Goal: Register for event/course

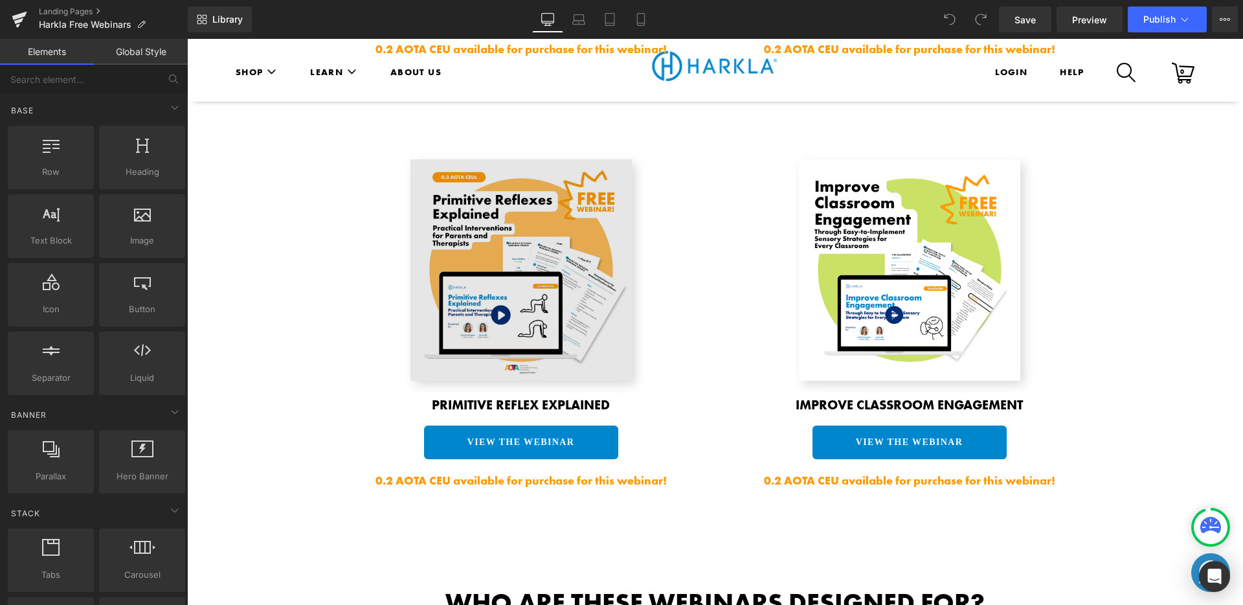
scroll to position [1592, 0]
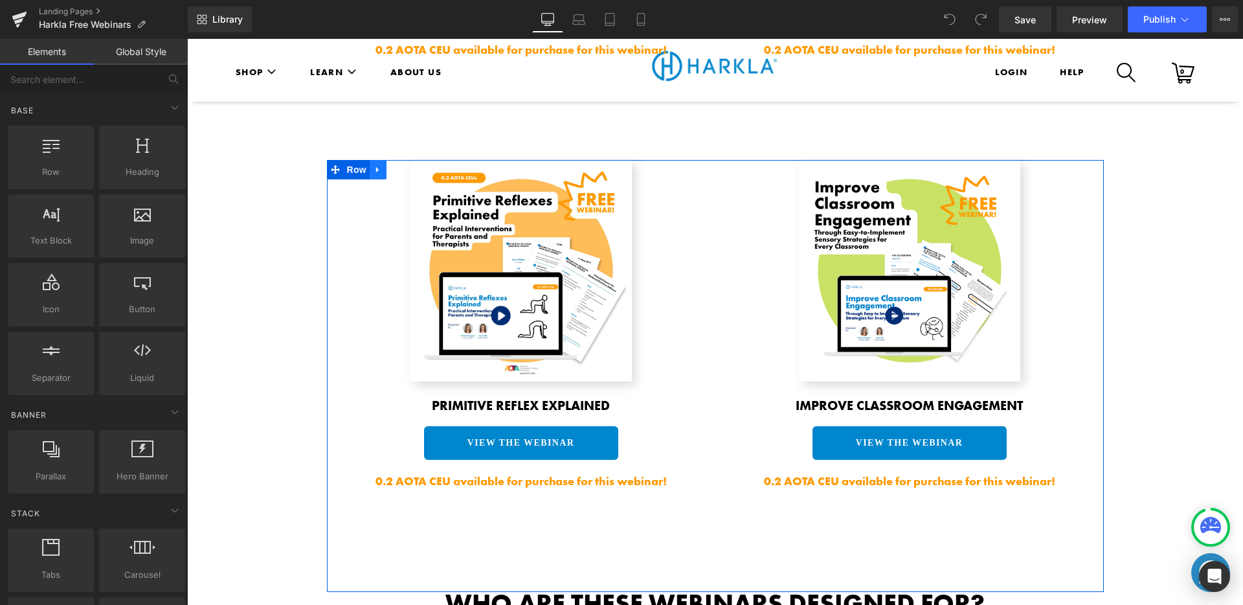
click at [375, 165] on icon at bounding box center [378, 170] width 9 height 10
click at [390, 165] on icon at bounding box center [394, 169] width 9 height 9
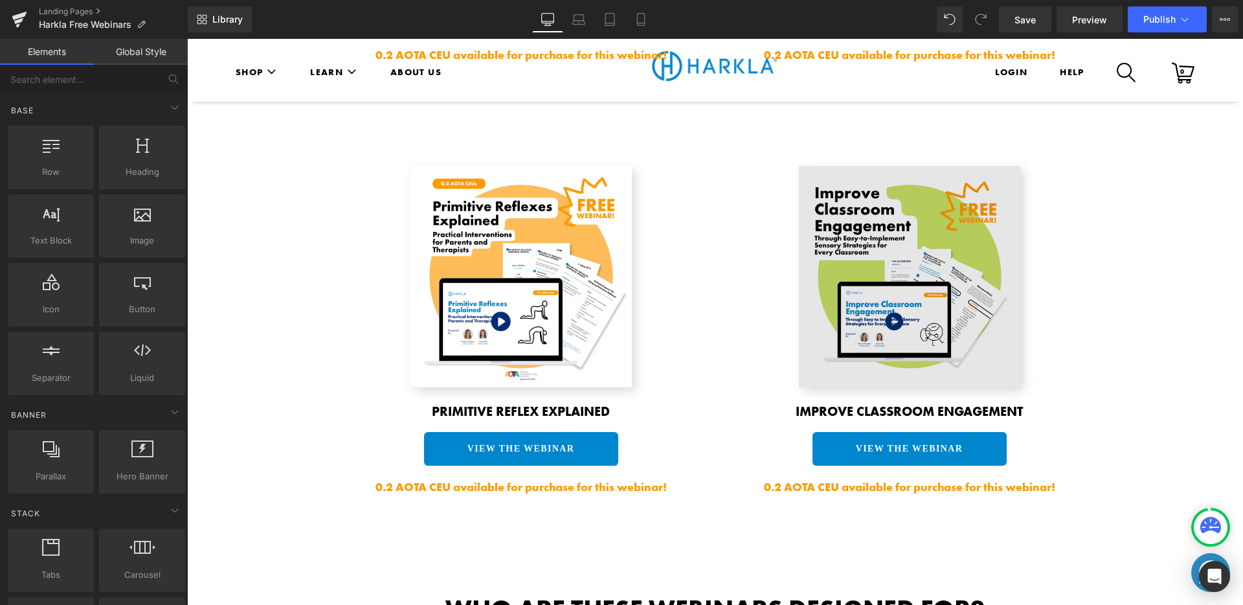
scroll to position [2014, 0]
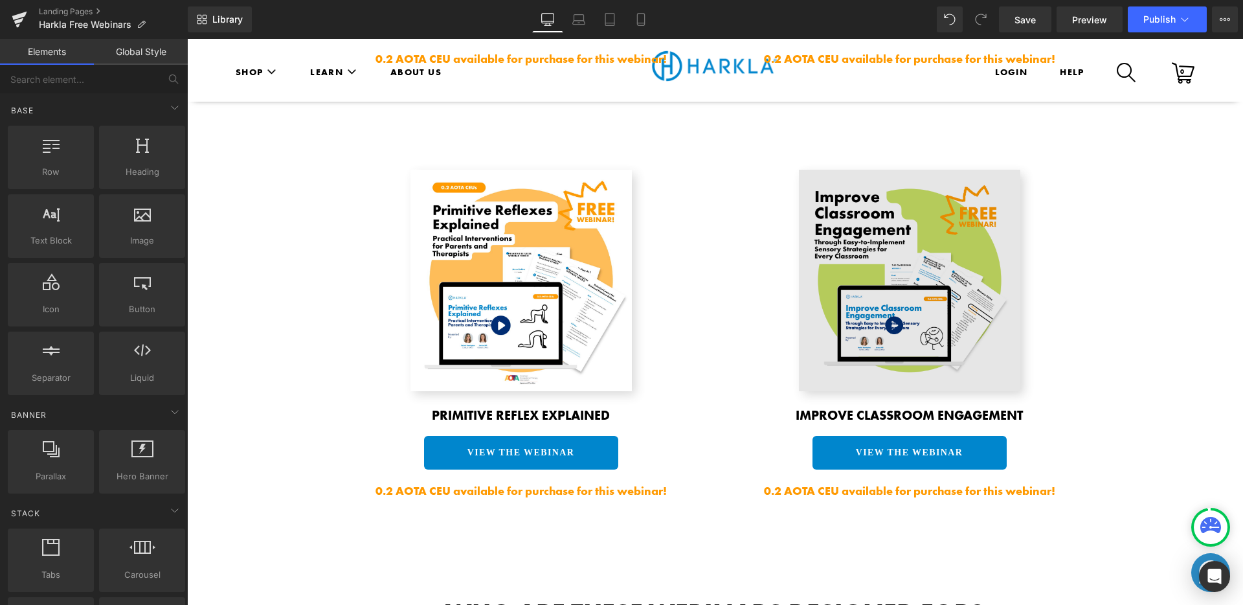
click at [891, 225] on img at bounding box center [909, 280] width 221 height 221
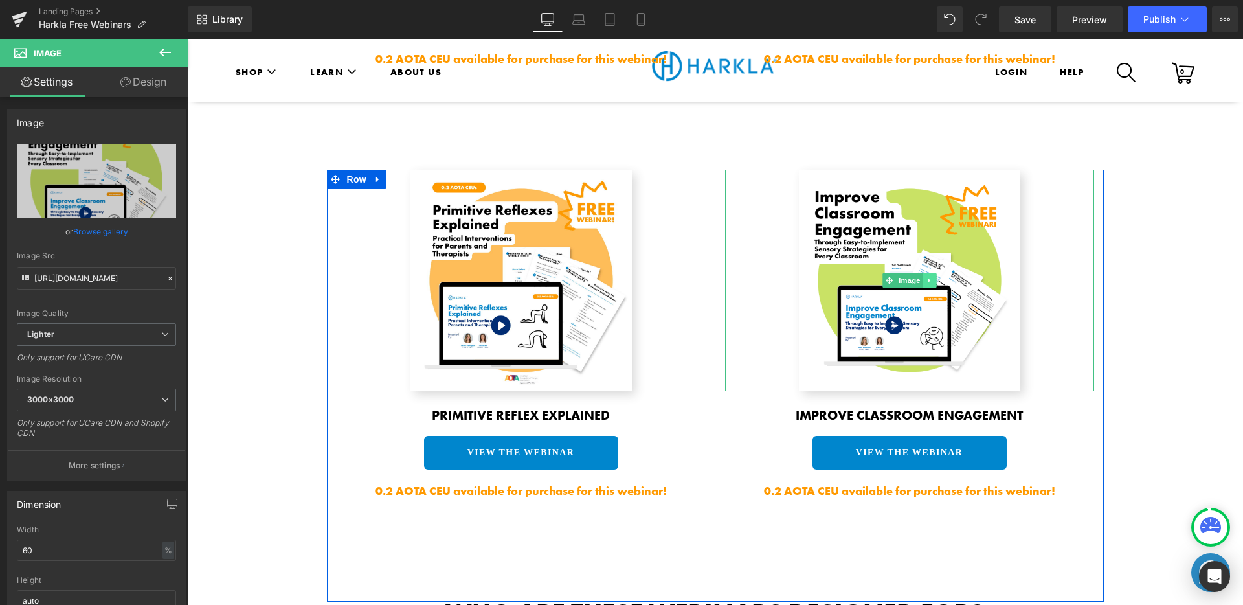
click at [926, 273] on link at bounding box center [930, 281] width 14 height 16
click at [930, 273] on link at bounding box center [937, 281] width 14 height 16
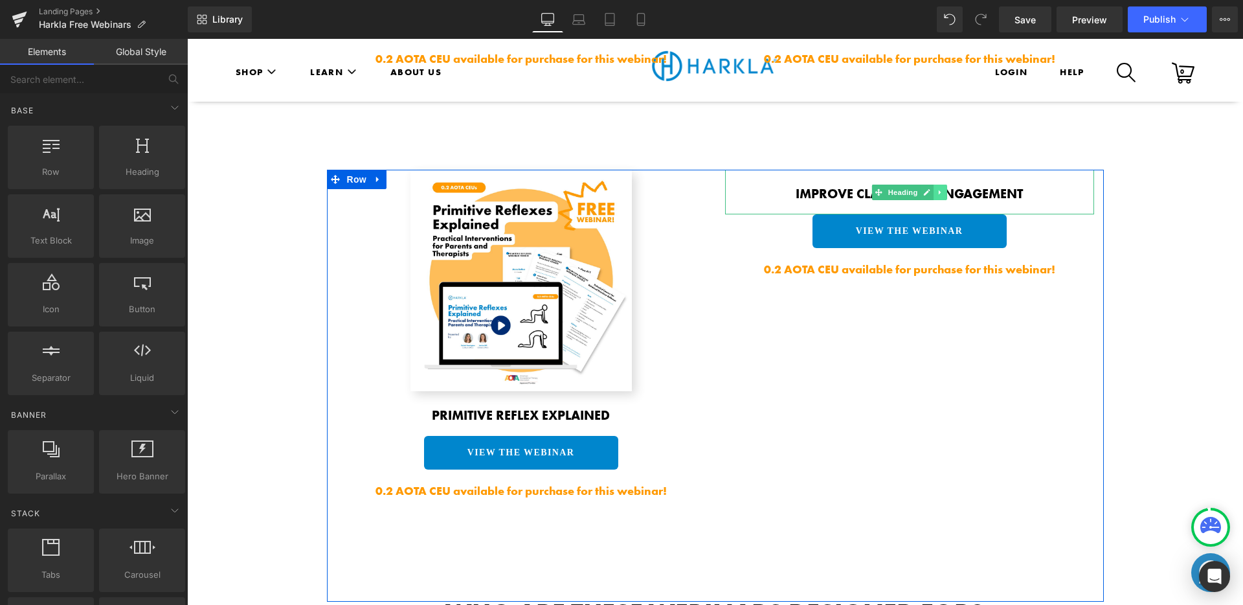
click at [937, 185] on link at bounding box center [941, 193] width 14 height 16
click at [940, 185] on link at bounding box center [947, 193] width 14 height 16
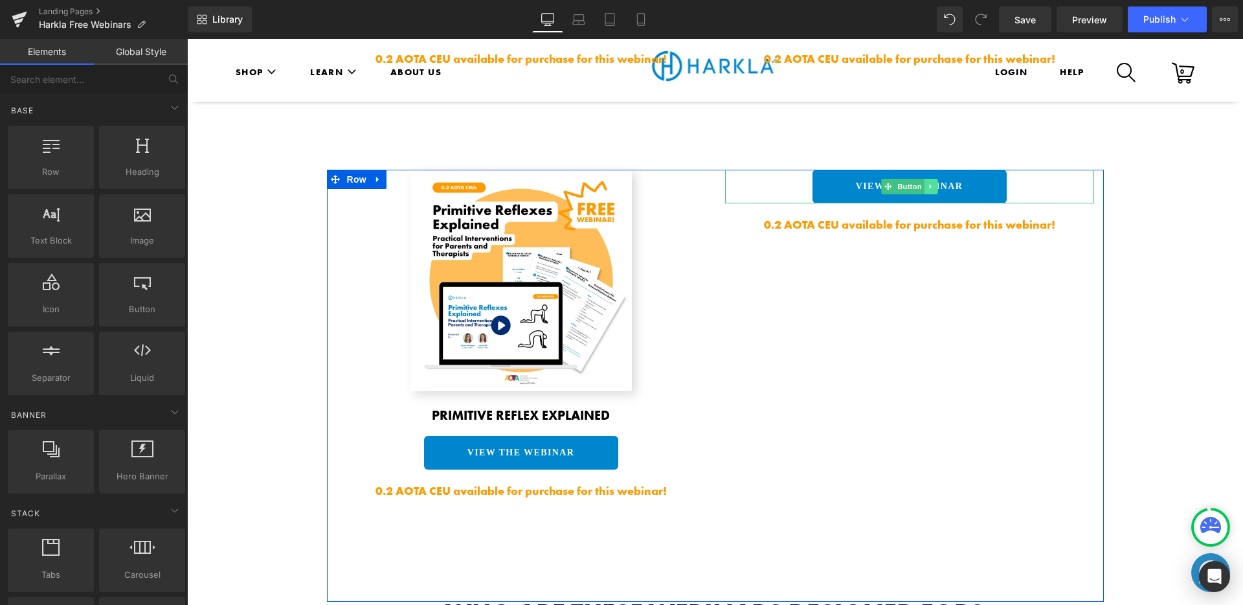
click at [927, 183] on icon at bounding box center [930, 187] width 7 height 8
click at [934, 183] on icon at bounding box center [937, 186] width 7 height 7
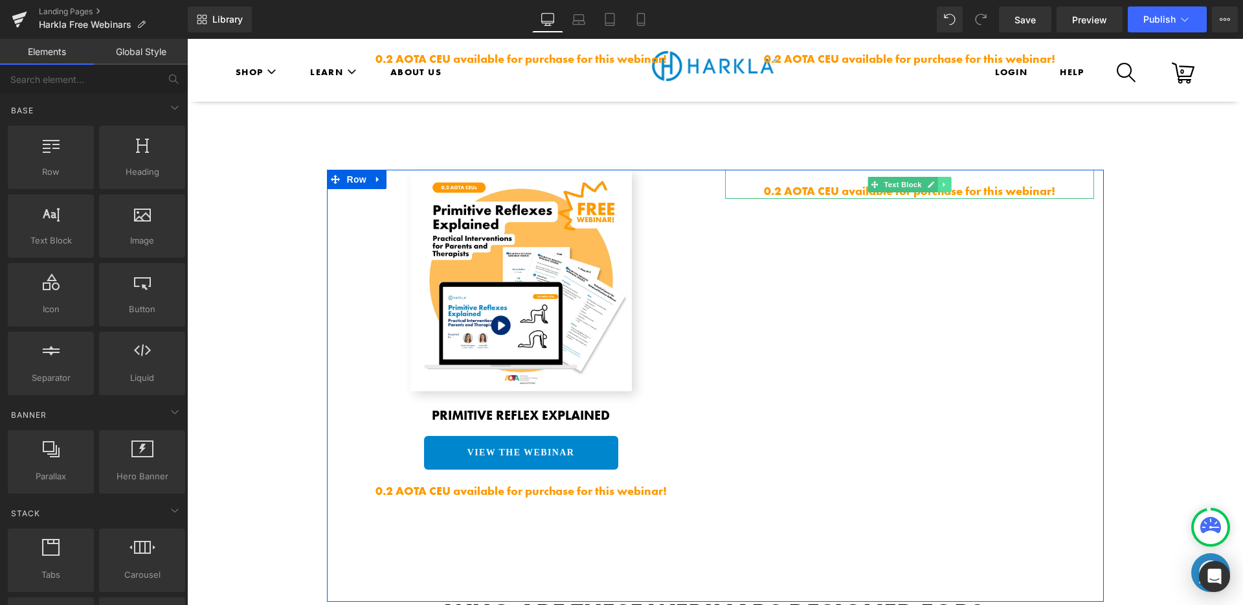
click at [941, 181] on icon at bounding box center [944, 185] width 7 height 8
click at [947, 181] on icon at bounding box center [950, 184] width 7 height 7
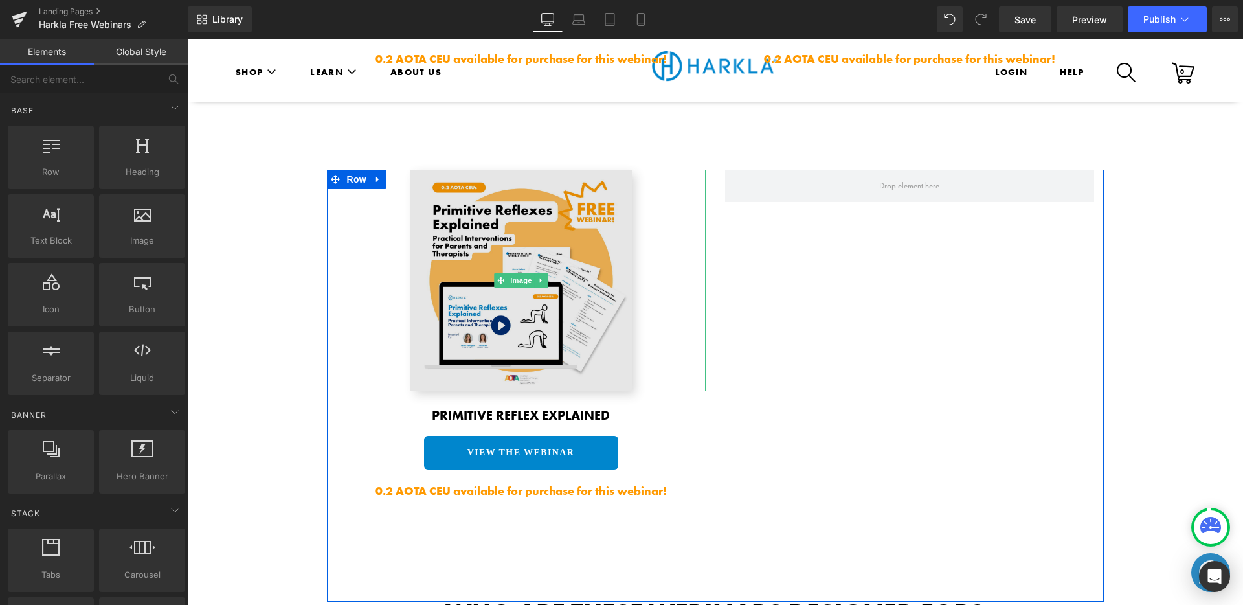
click at [486, 265] on img at bounding box center [520, 280] width 221 height 221
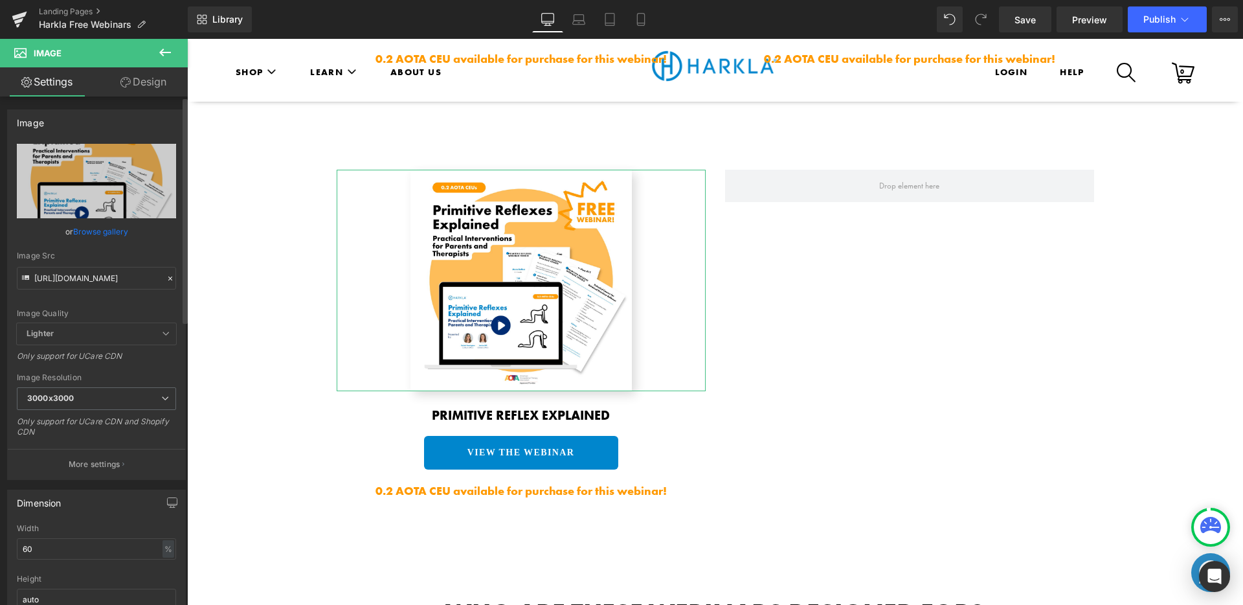
click at [92, 227] on link "Browse gallery" at bounding box center [100, 231] width 55 height 23
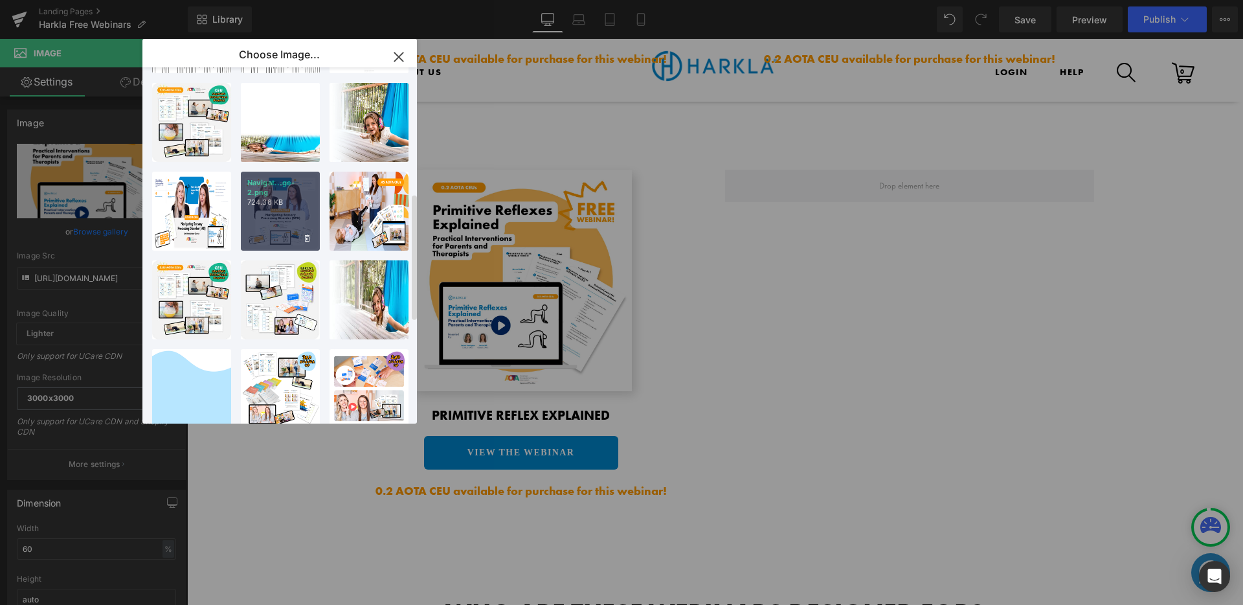
scroll to position [370, 0]
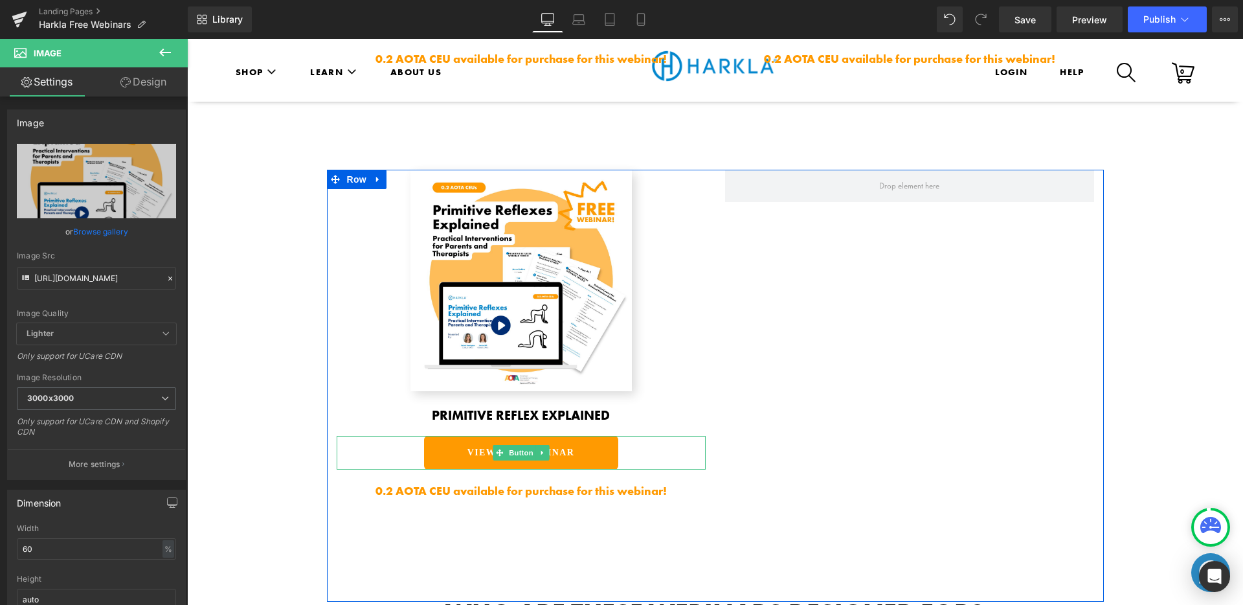
click at [570, 447] on b "VIEW THE WEBINAR" at bounding box center [520, 452] width 107 height 10
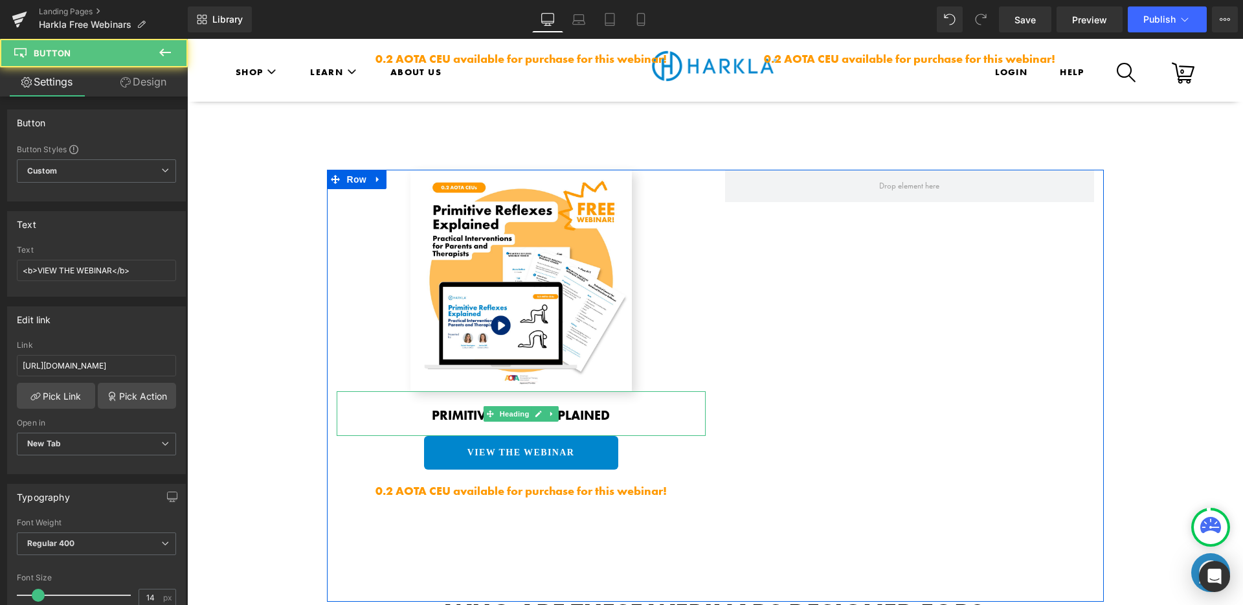
click at [568, 407] on b "Primitive Reflex Explained" at bounding box center [521, 415] width 178 height 17
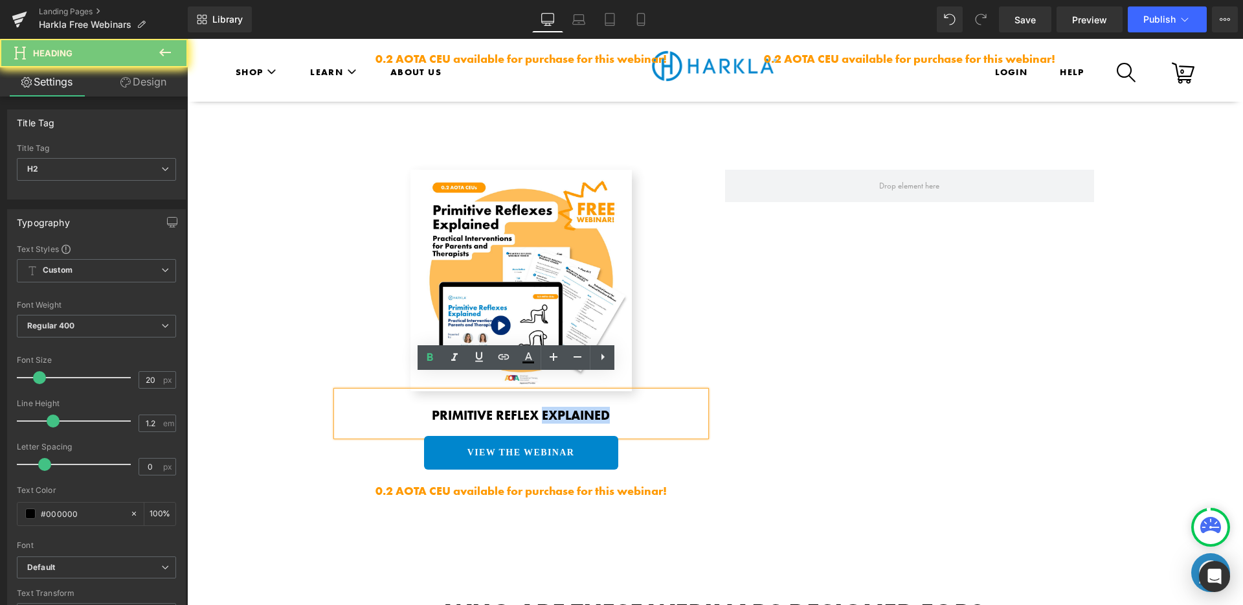
click at [568, 407] on b "Primitive Reflex Explained" at bounding box center [521, 415] width 178 height 17
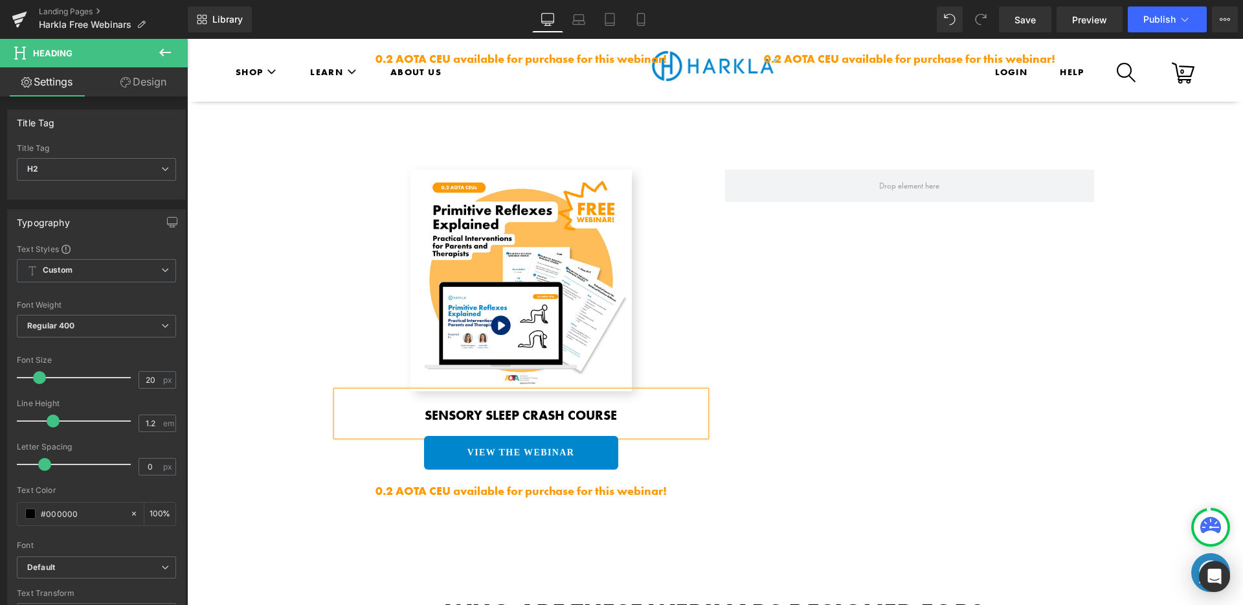
click at [855, 388] on div "Image Sensory Sleep Crash Course Heading VIEW THE WEBINAR Button 0.2 AOTA CEU a…" at bounding box center [715, 386] width 777 height 432
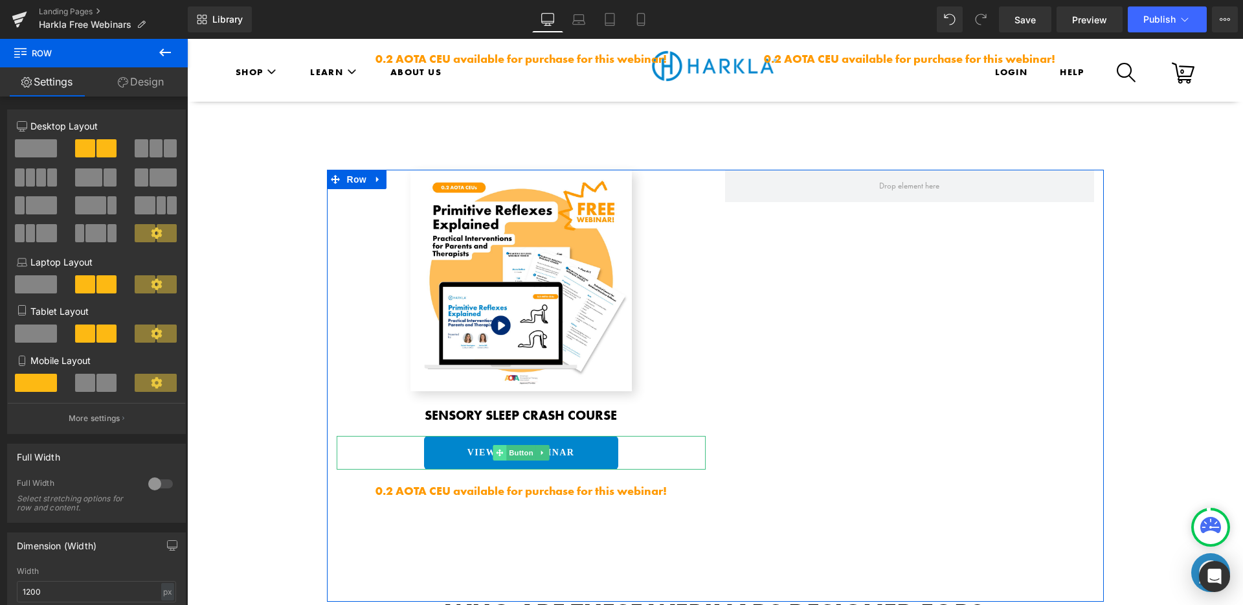
click at [493, 445] on span at bounding box center [500, 453] width 14 height 16
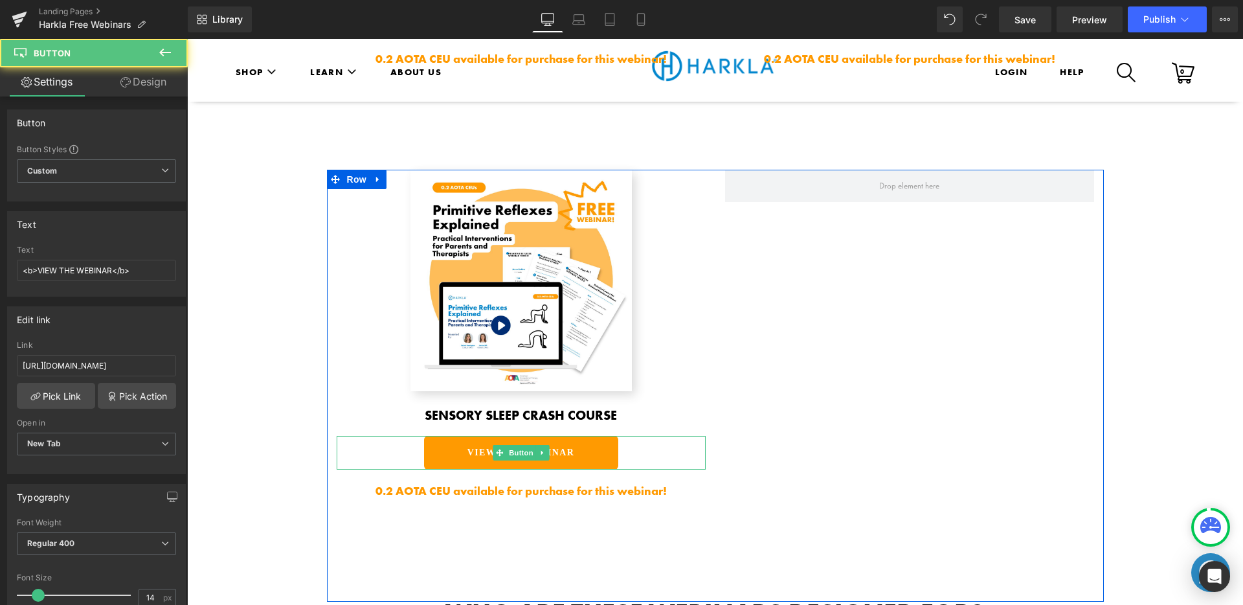
click at [457, 437] on link "VIEW THE WEBINAR" at bounding box center [521, 453] width 194 height 34
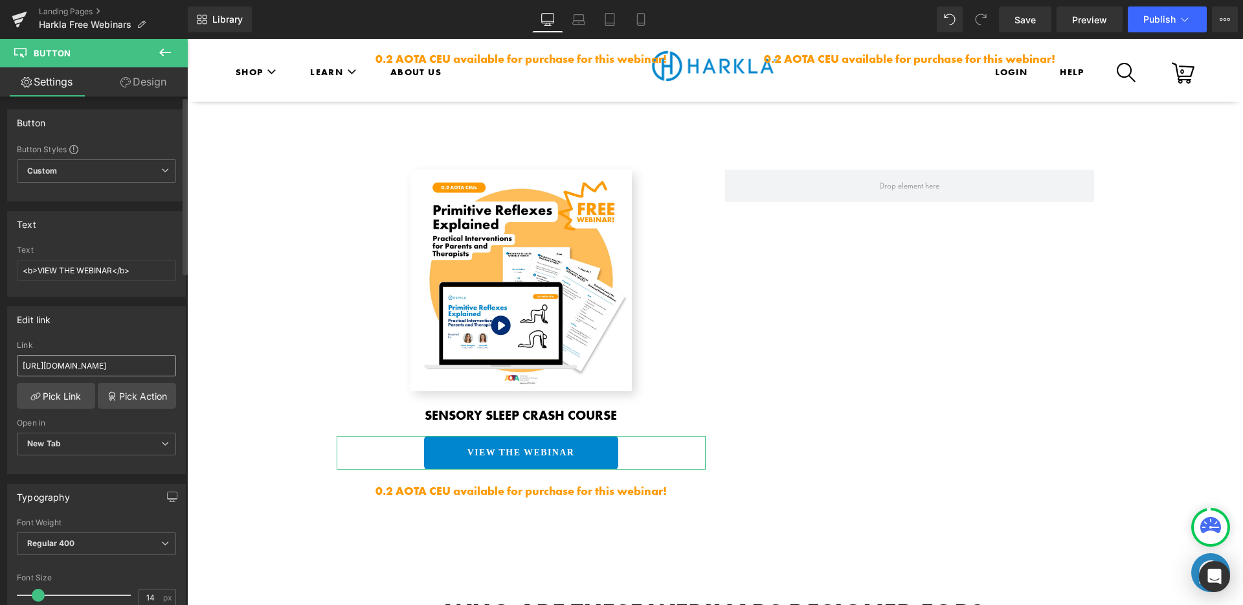
click at [117, 362] on input "[URL][DOMAIN_NAME]" at bounding box center [96, 365] width 159 height 21
type input "[URL][DOMAIN_NAME]"
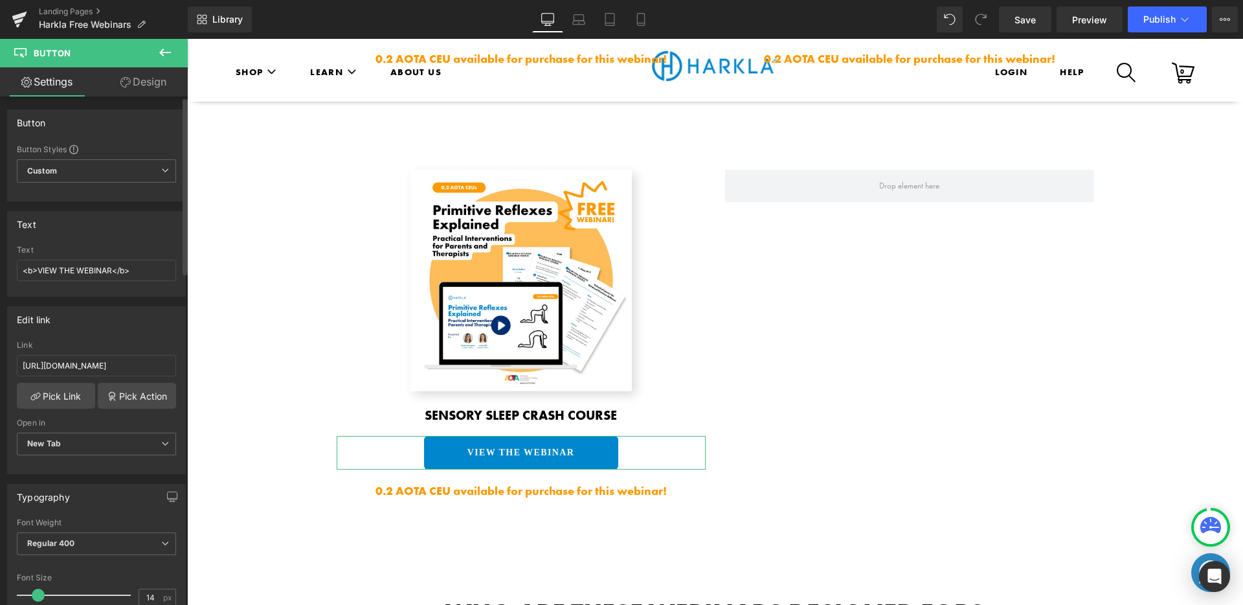
click at [131, 332] on div "Edit link [URL][DOMAIN_NAME] Link [URL][DOMAIN_NAME] Pick Link Pick Action Curr…" at bounding box center [96, 390] width 179 height 168
click at [148, 363] on input "[URL][DOMAIN_NAME]" at bounding box center [96, 365] width 159 height 21
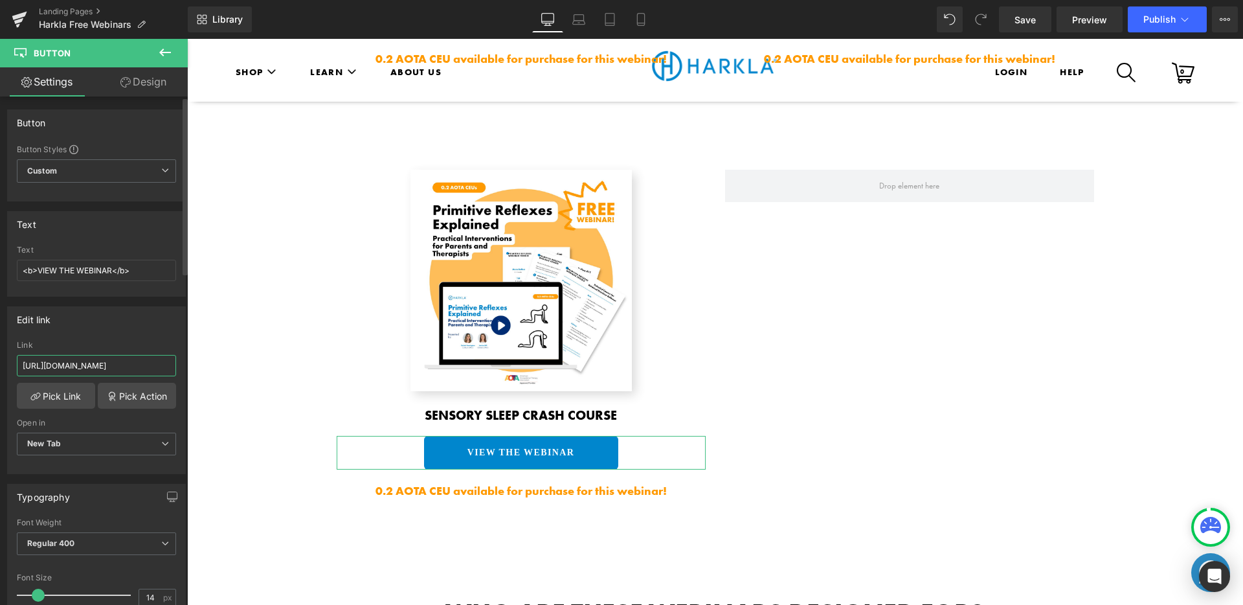
click at [148, 363] on input "[URL][DOMAIN_NAME]" at bounding box center [96, 365] width 159 height 21
click at [161, 363] on input "[URL][DOMAIN_NAME]" at bounding box center [96, 365] width 159 height 21
drag, startPoint x: 330, startPoint y: 403, endPoint x: 238, endPoint y: 365, distance: 98.7
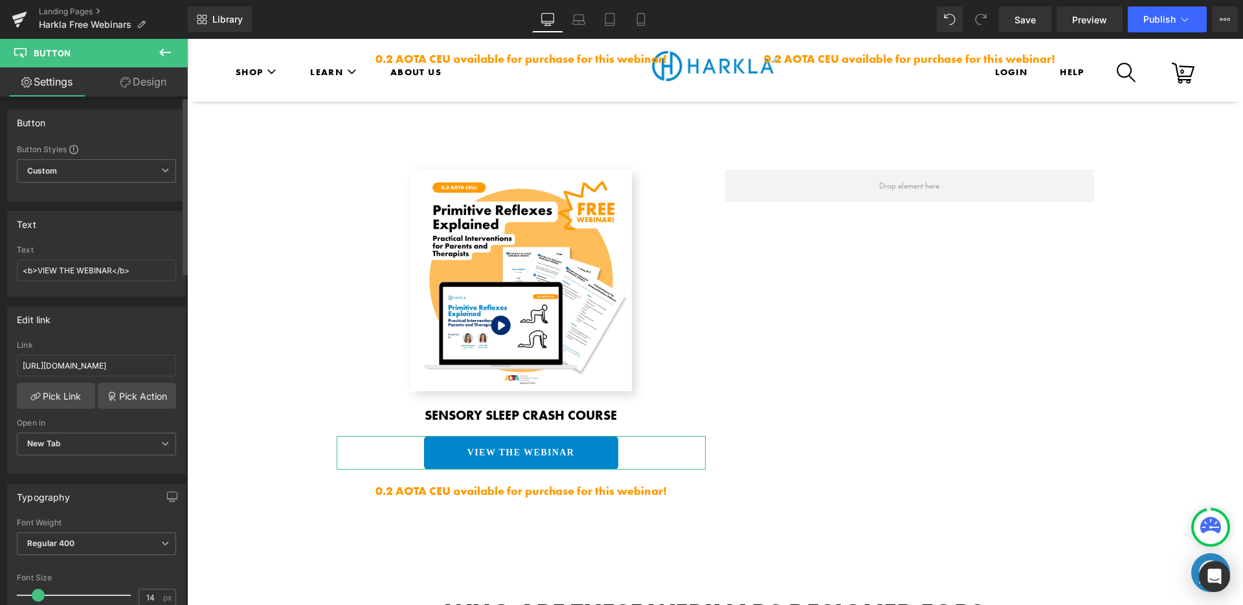
scroll to position [0, 0]
click at [148, 293] on div at bounding box center [96, 291] width 159 height 8
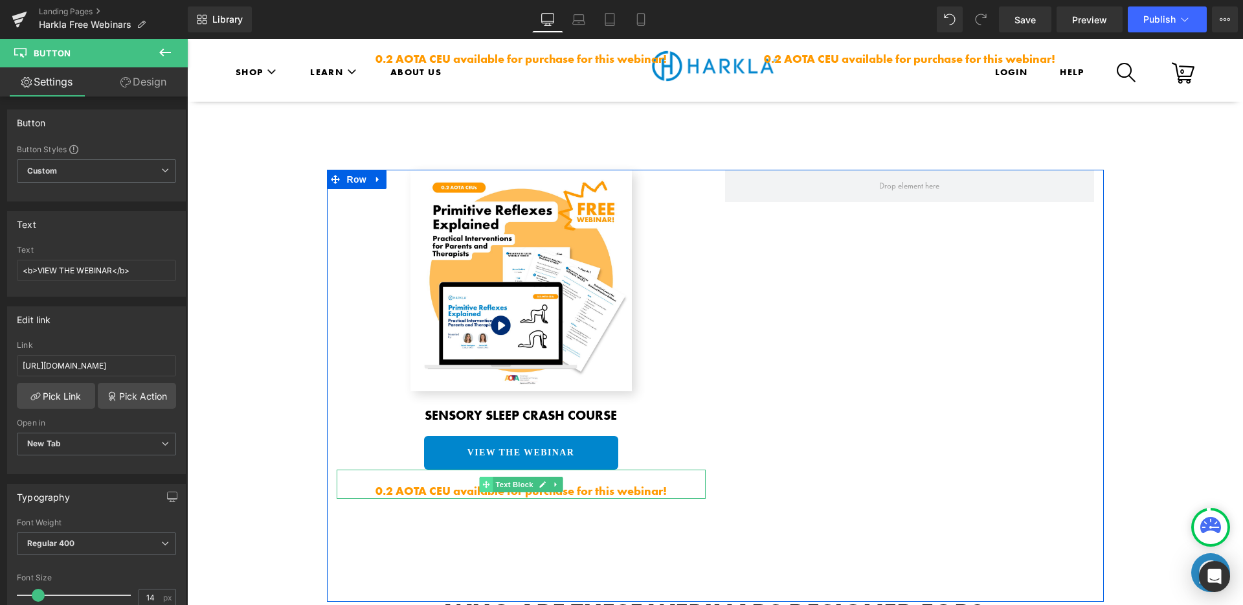
click at [479, 476] on span at bounding box center [486, 484] width 14 height 16
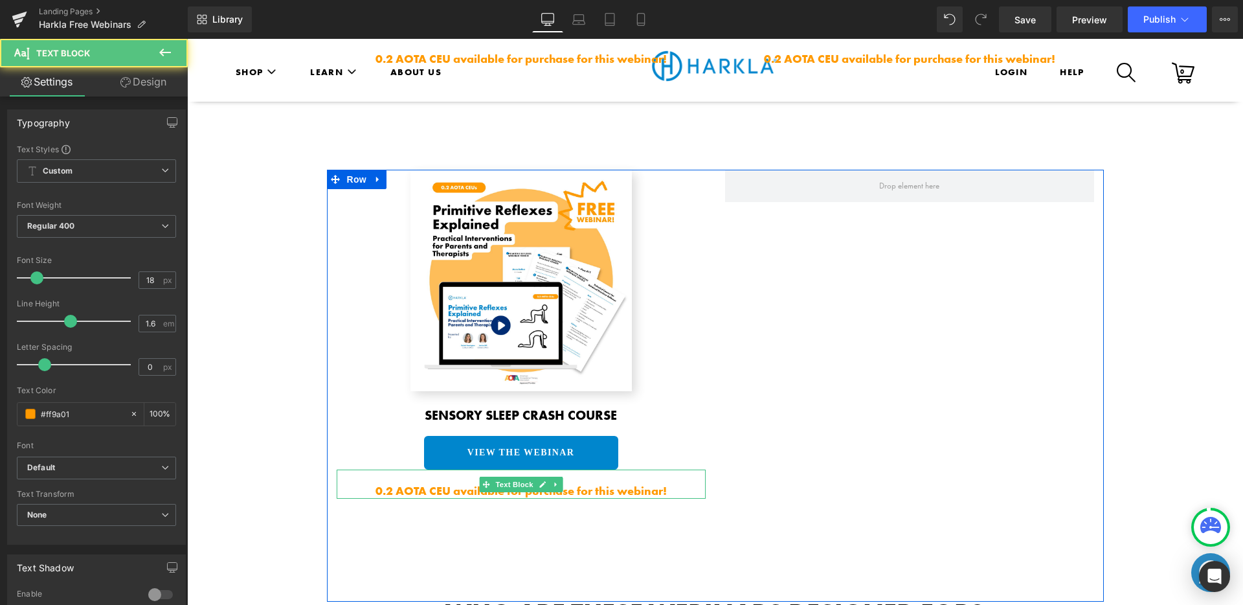
click at [459, 483] on strong "0.2 AOTA CEU available for purchase for this webinar!" at bounding box center [520, 490] width 291 height 15
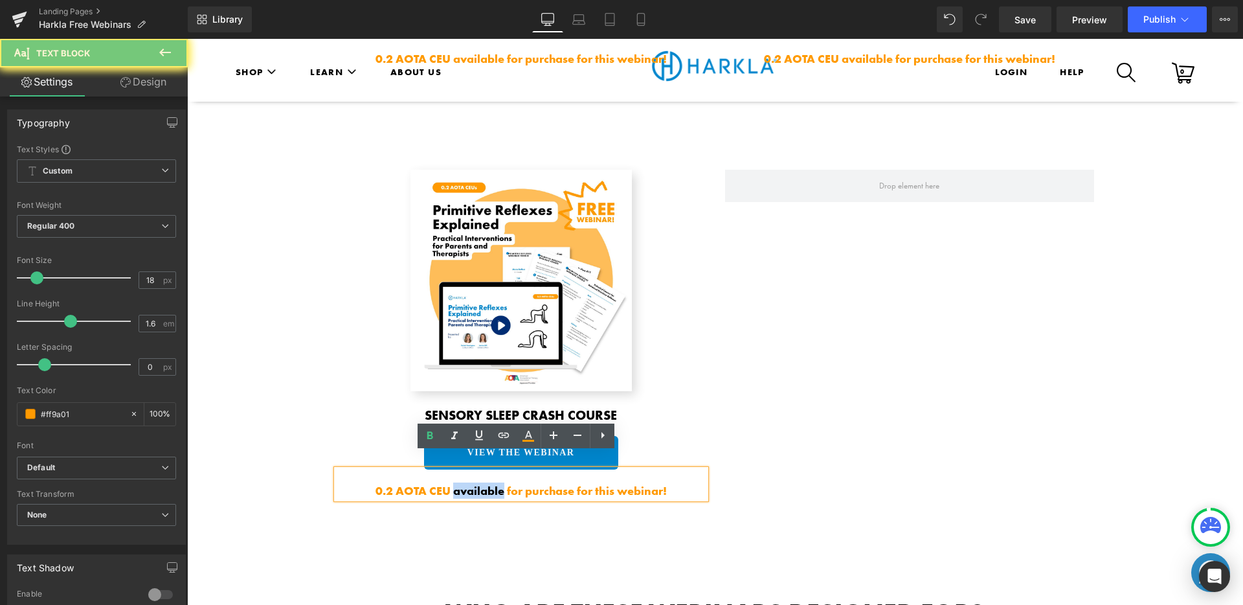
click at [459, 483] on strong "0.2 AOTA CEU available for purchase for this webinar!" at bounding box center [520, 490] width 291 height 15
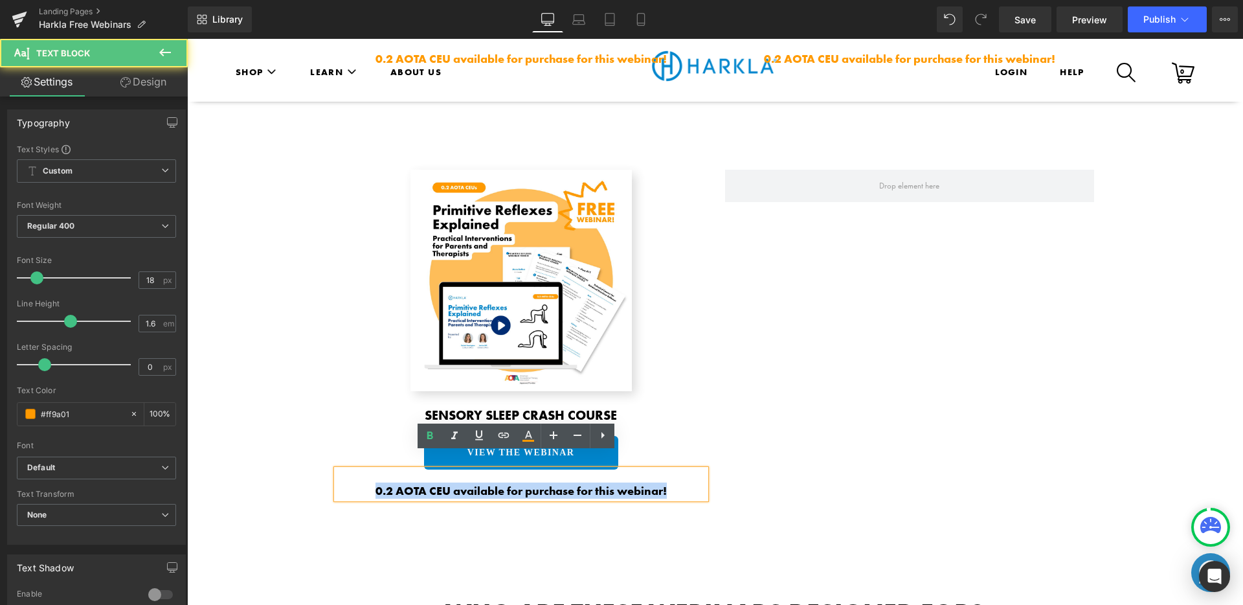
click at [459, 483] on strong "0.2 AOTA CEU available for purchase for this webinar!" at bounding box center [520, 490] width 291 height 15
click at [455, 483] on strong "0.2 AOTA CEU available for purchase for this webinar!" at bounding box center [520, 490] width 291 height 15
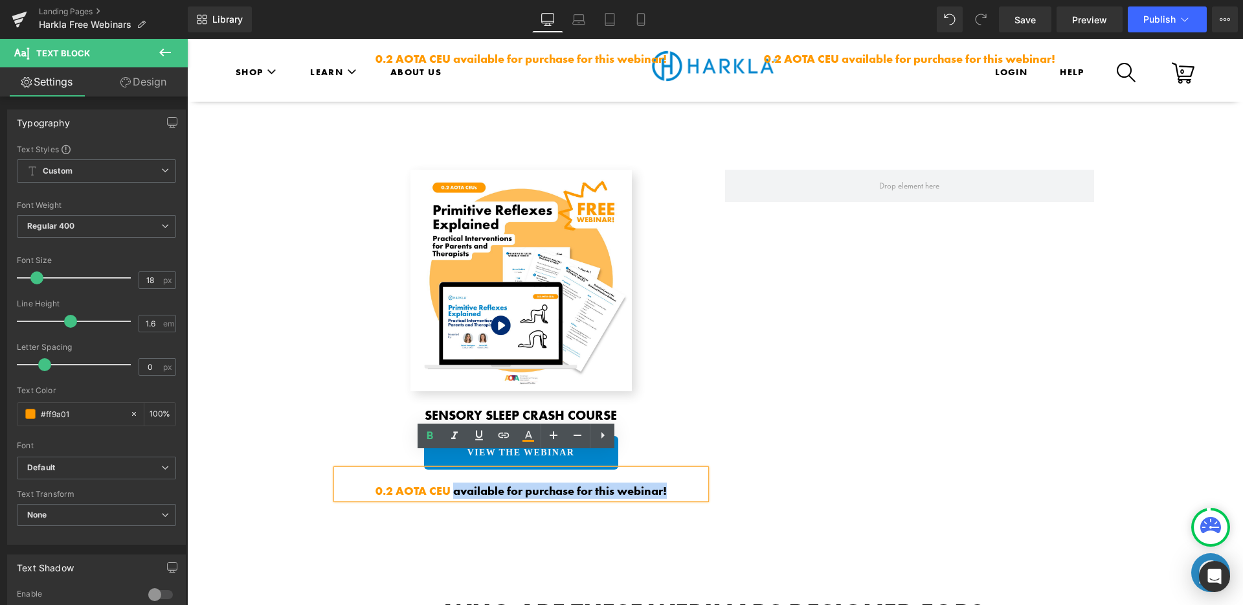
drag, startPoint x: 449, startPoint y: 475, endPoint x: 667, endPoint y: 475, distance: 218.2
click at [667, 482] on p "0.2 AOTA CEU available for purchase for this webinar!" at bounding box center [521, 490] width 369 height 16
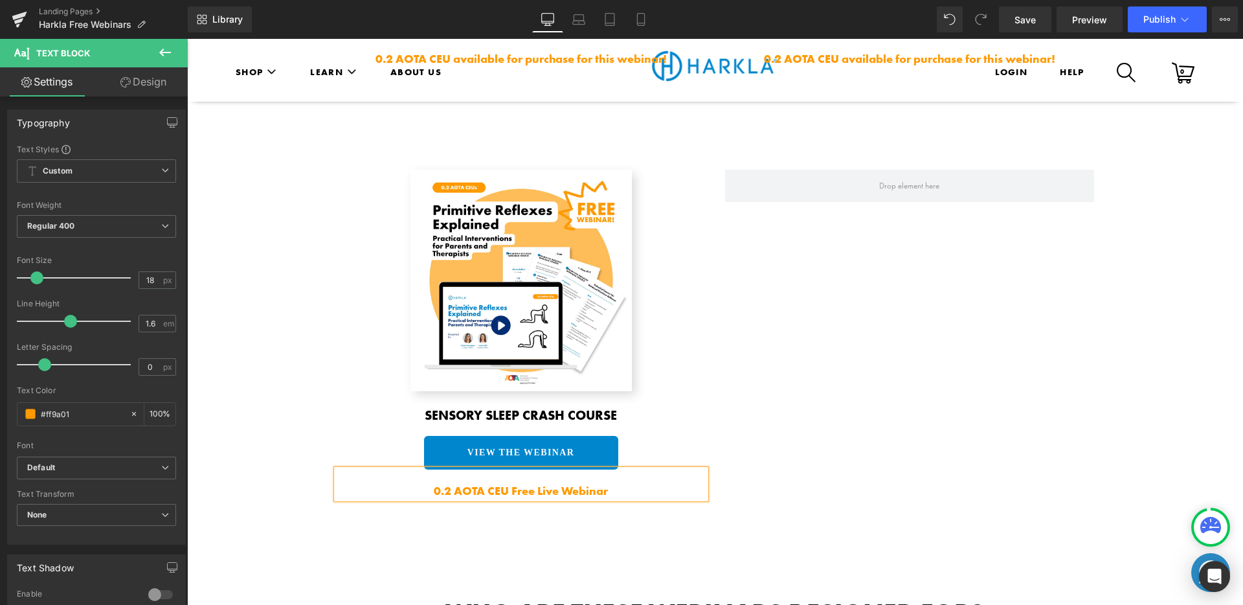
click at [915, 420] on div "Image Sensory Sleep Crash Course Heading VIEW THE WEBINAR Button 0.2 AOTA CEU F…" at bounding box center [715, 386] width 777 height 432
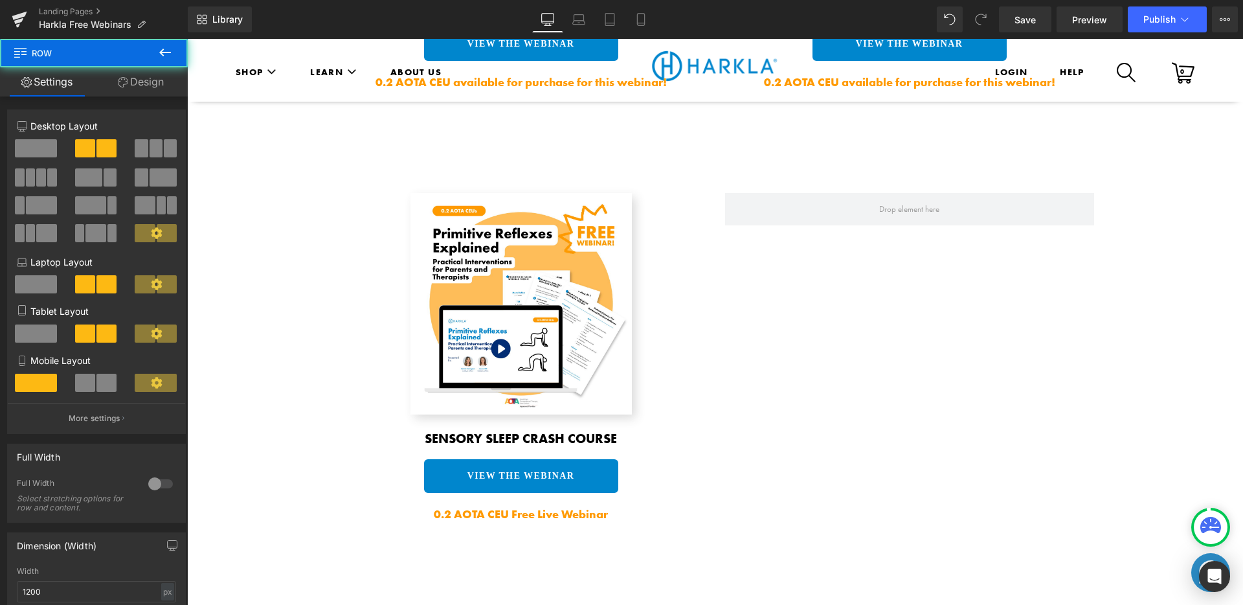
scroll to position [1993, 0]
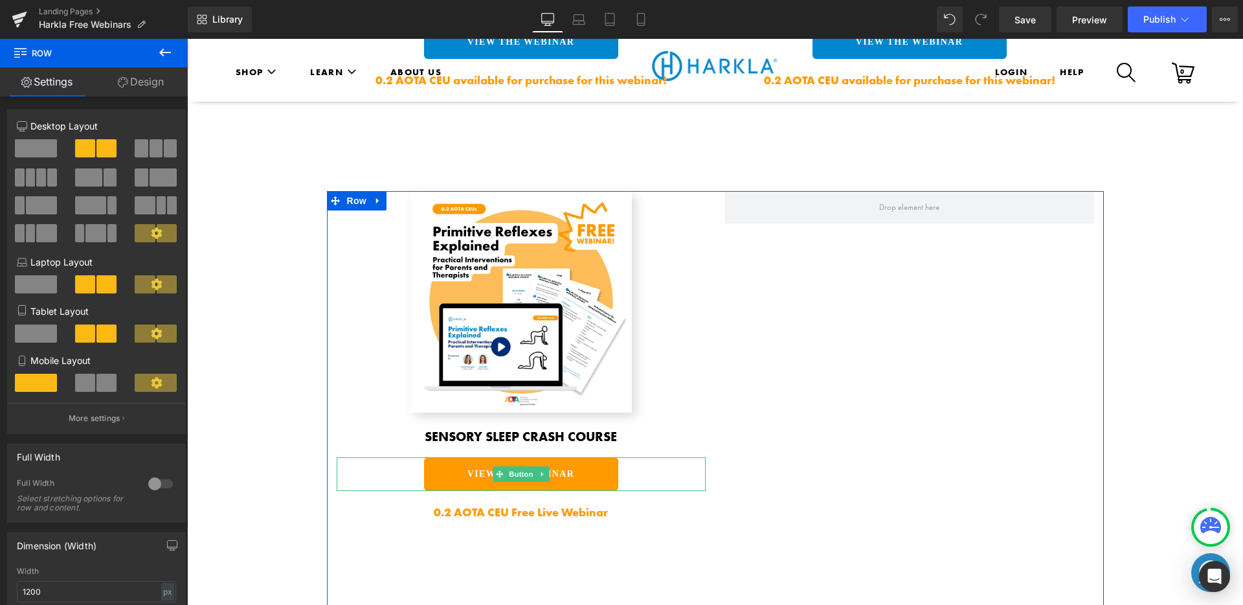
click at [562, 457] on link "VIEW THE WEBINAR" at bounding box center [521, 474] width 194 height 34
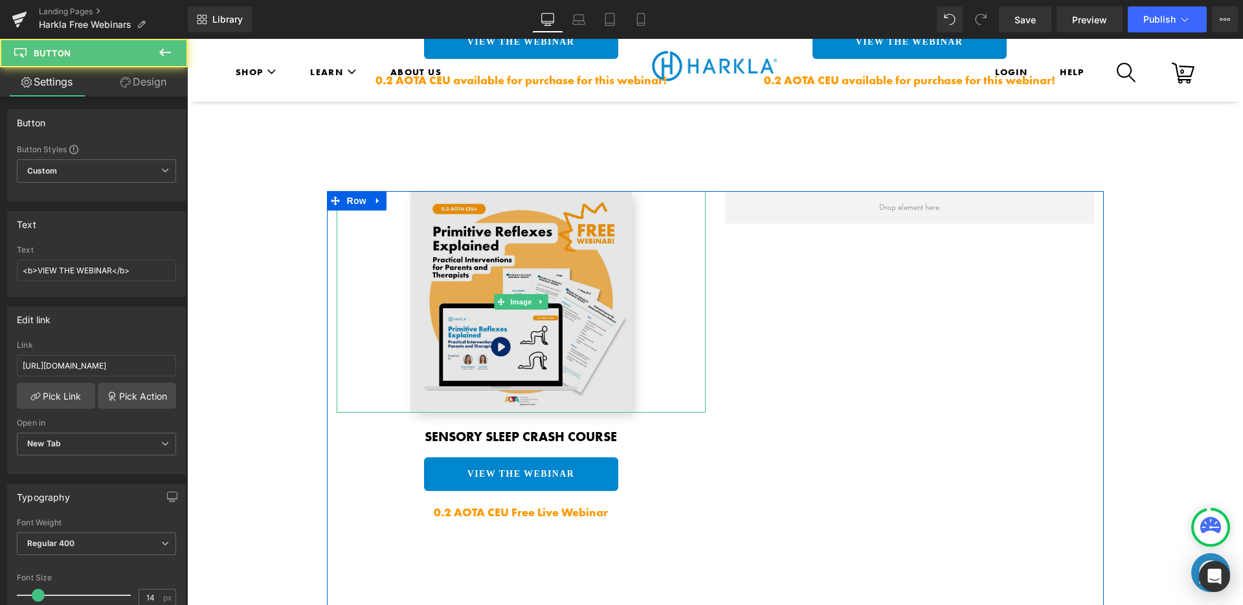
click at [560, 324] on img at bounding box center [520, 301] width 221 height 221
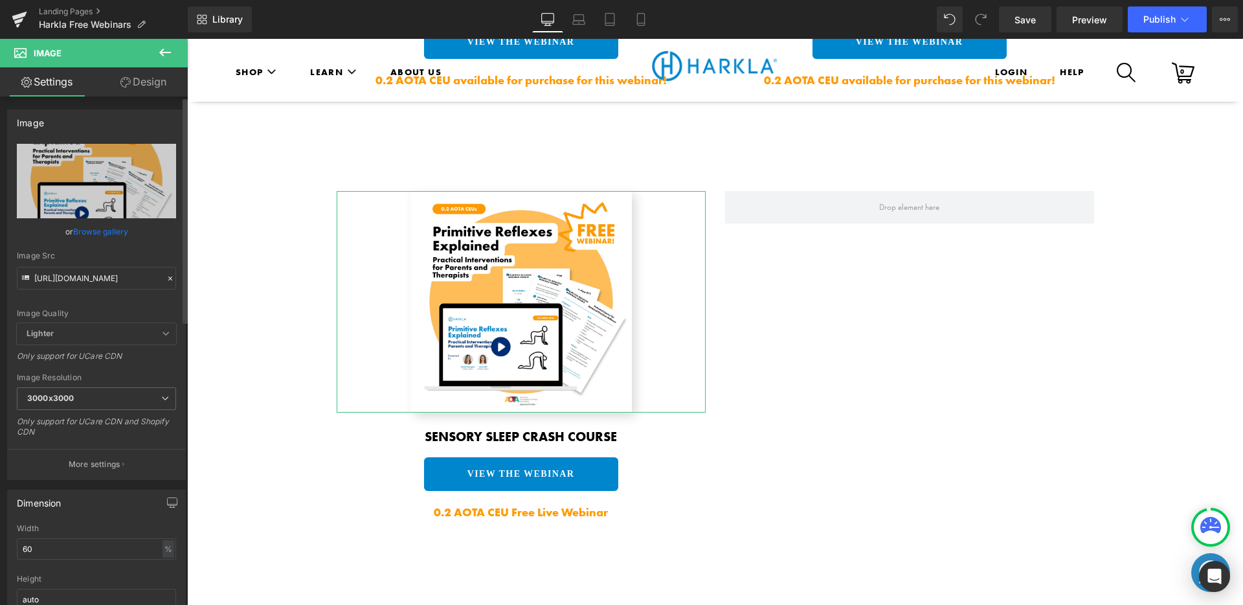
click at [109, 227] on link "Browse gallery" at bounding box center [100, 231] width 55 height 23
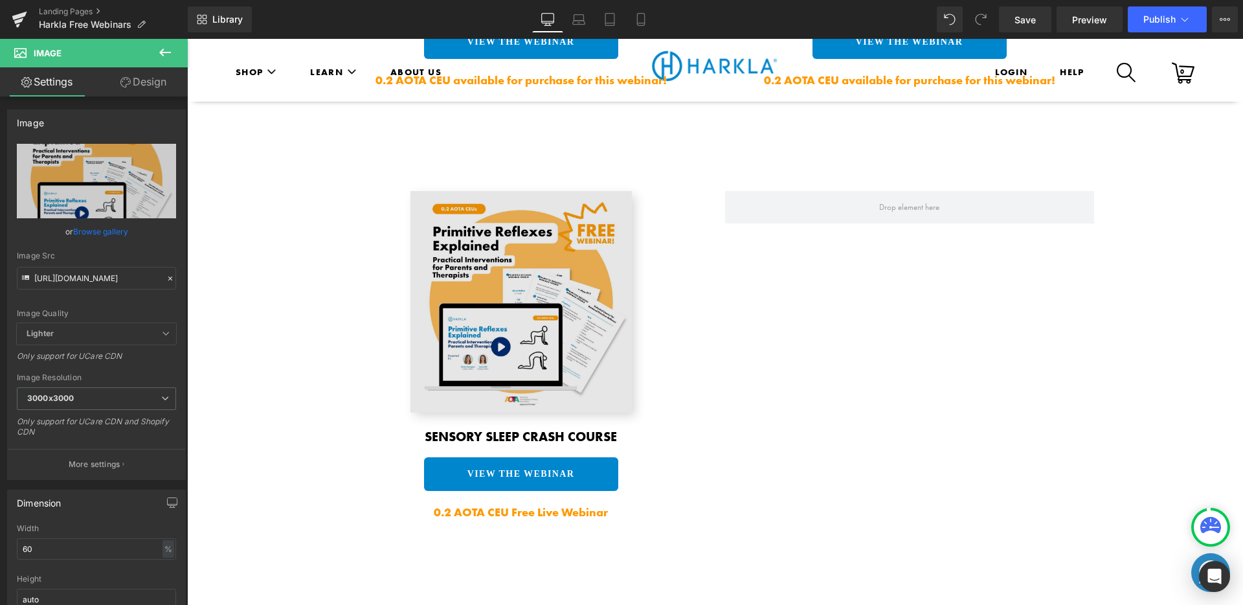
click at [528, 315] on img at bounding box center [520, 301] width 221 height 221
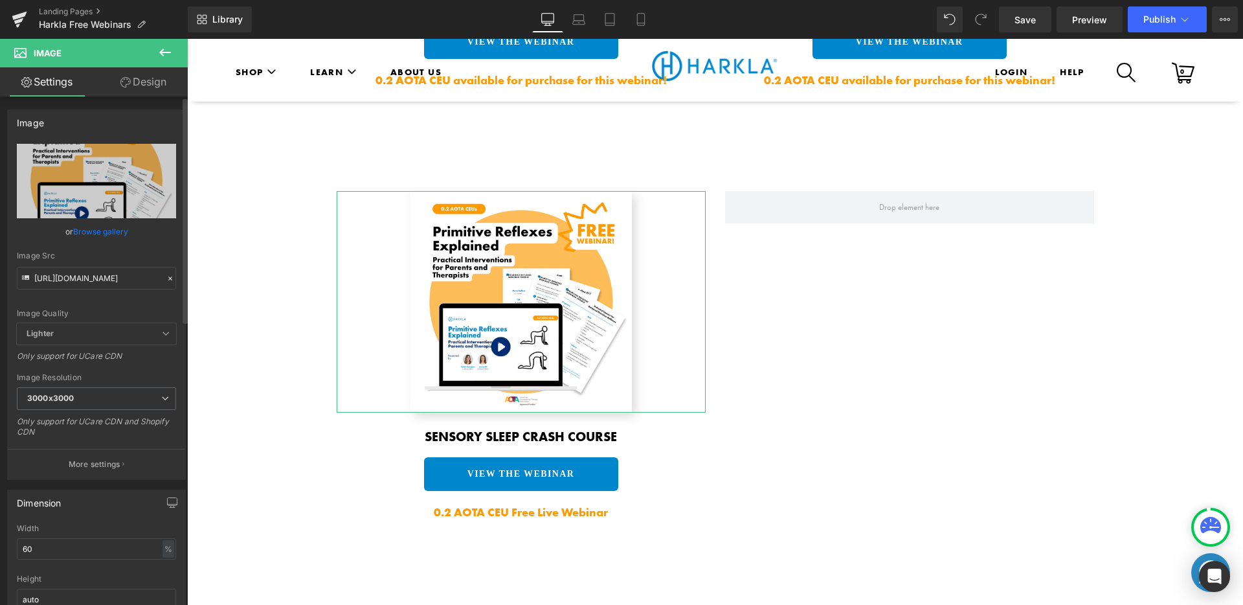
click at [142, 239] on div "Image Quality Lighter Lightest Lighter Lighter Lightest Only support for UCare …" at bounding box center [96, 233] width 159 height 179
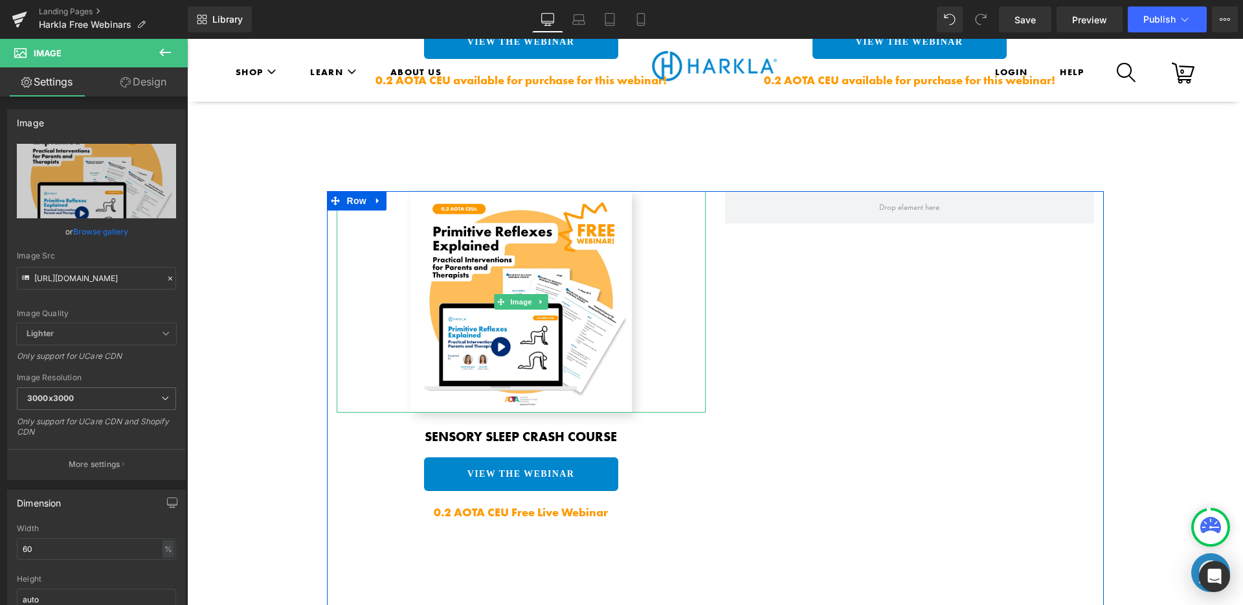
scroll to position [1979, 0]
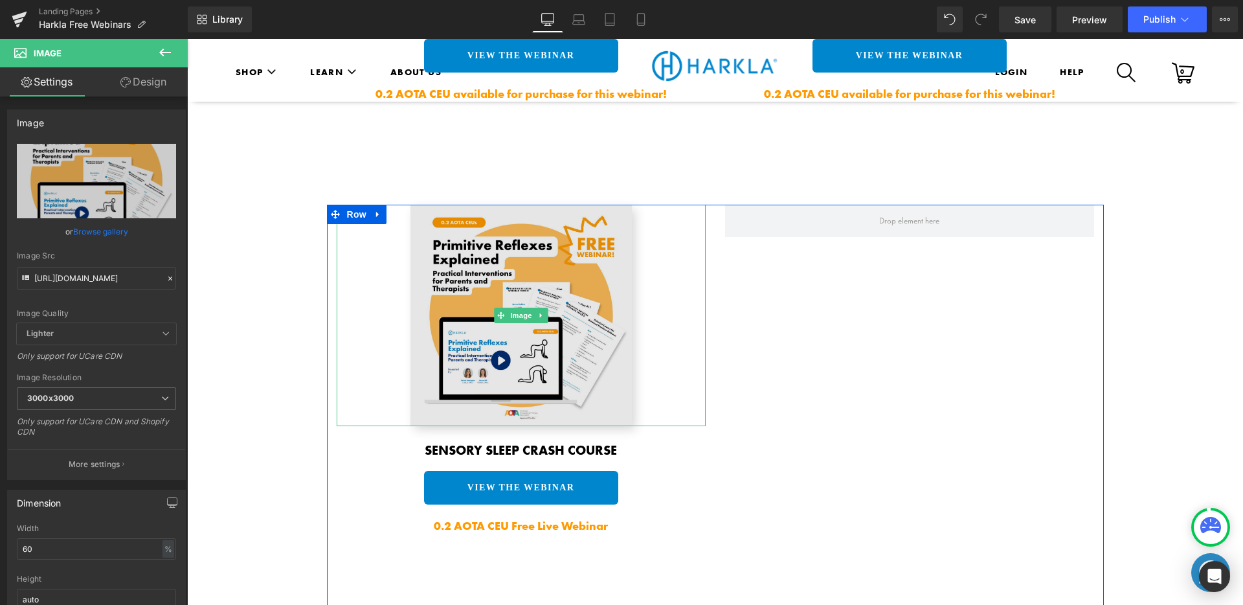
click at [511, 319] on img at bounding box center [520, 315] width 221 height 221
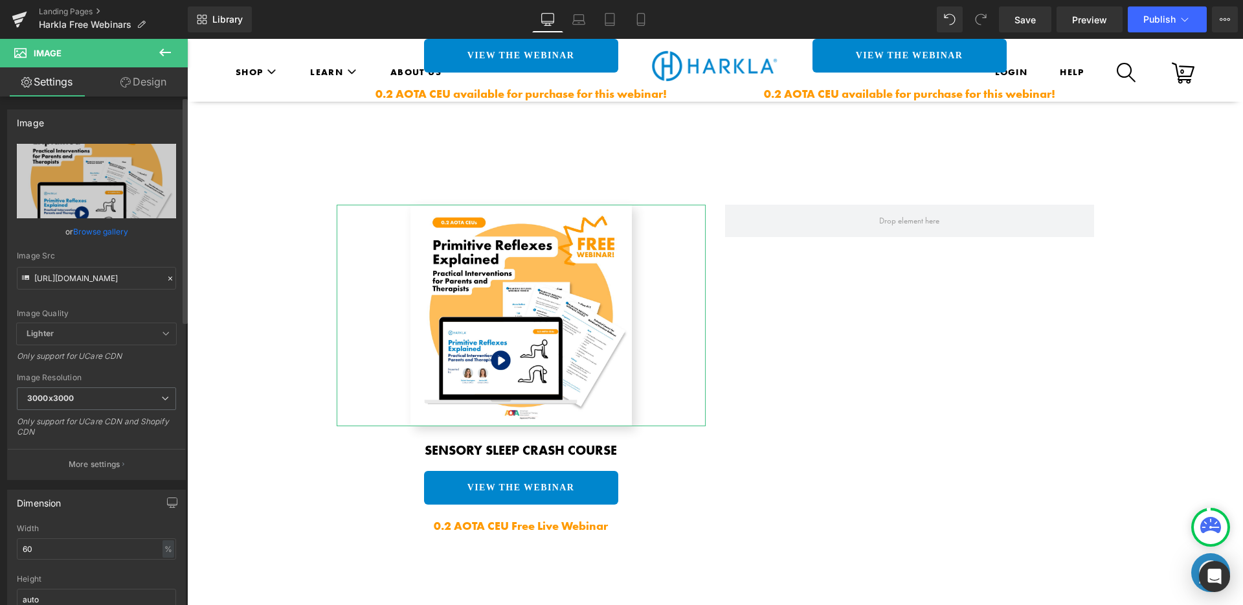
click at [100, 227] on link "Browse gallery" at bounding box center [100, 231] width 55 height 23
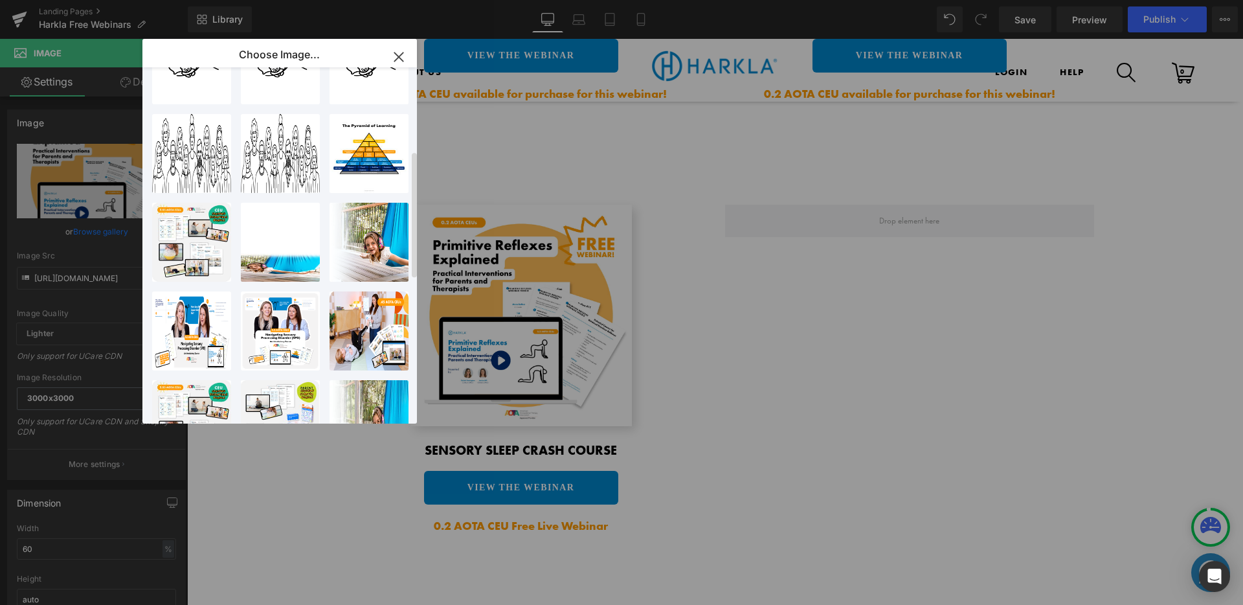
scroll to position [0, 0]
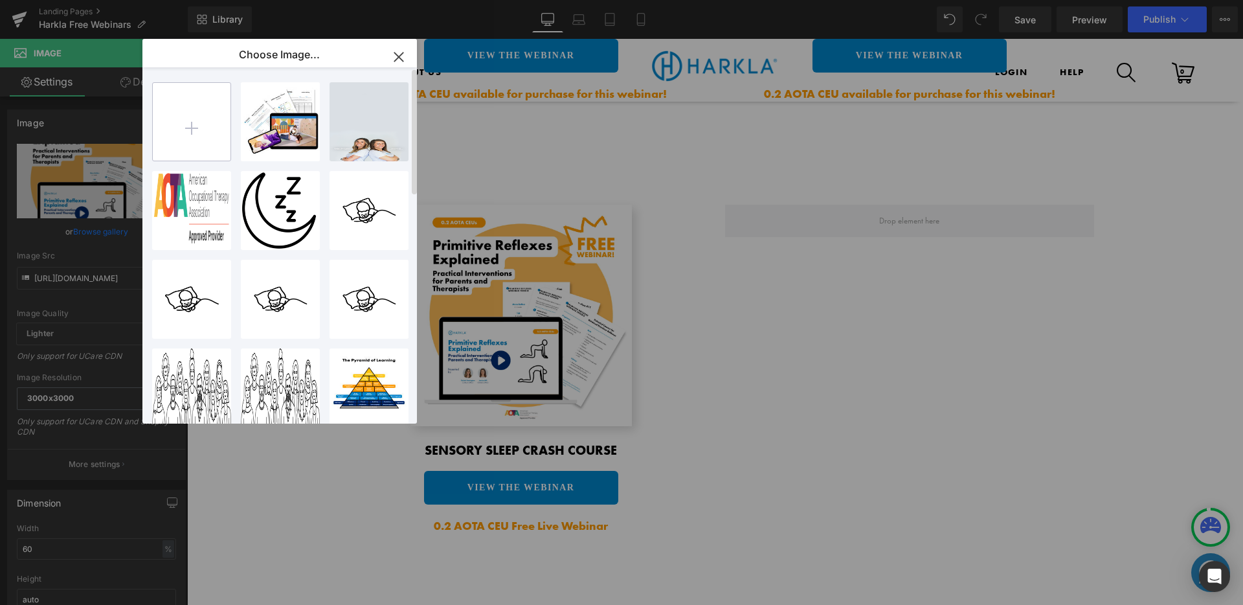
click at [204, 132] on input "file" at bounding box center [192, 122] width 78 height 78
type input "C:\fakepath\SensorySleep_AOTA_WEBINAR_ShopifyMainImage.png"
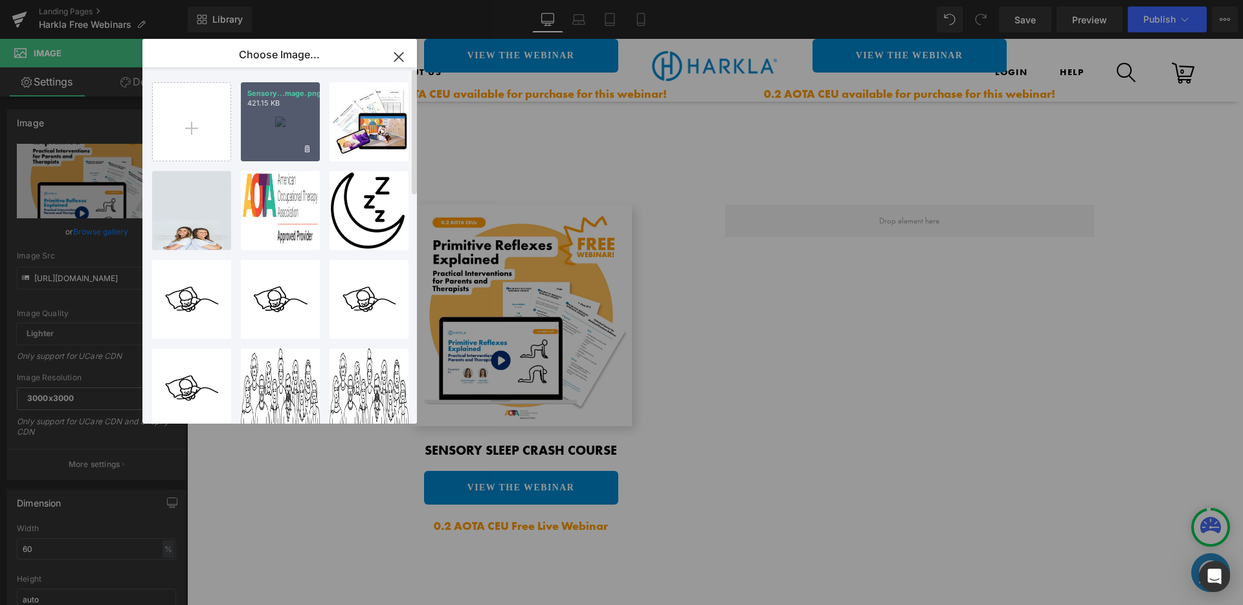
click at [283, 140] on div "Sensory...mage.png 421.15 KB" at bounding box center [280, 121] width 79 height 79
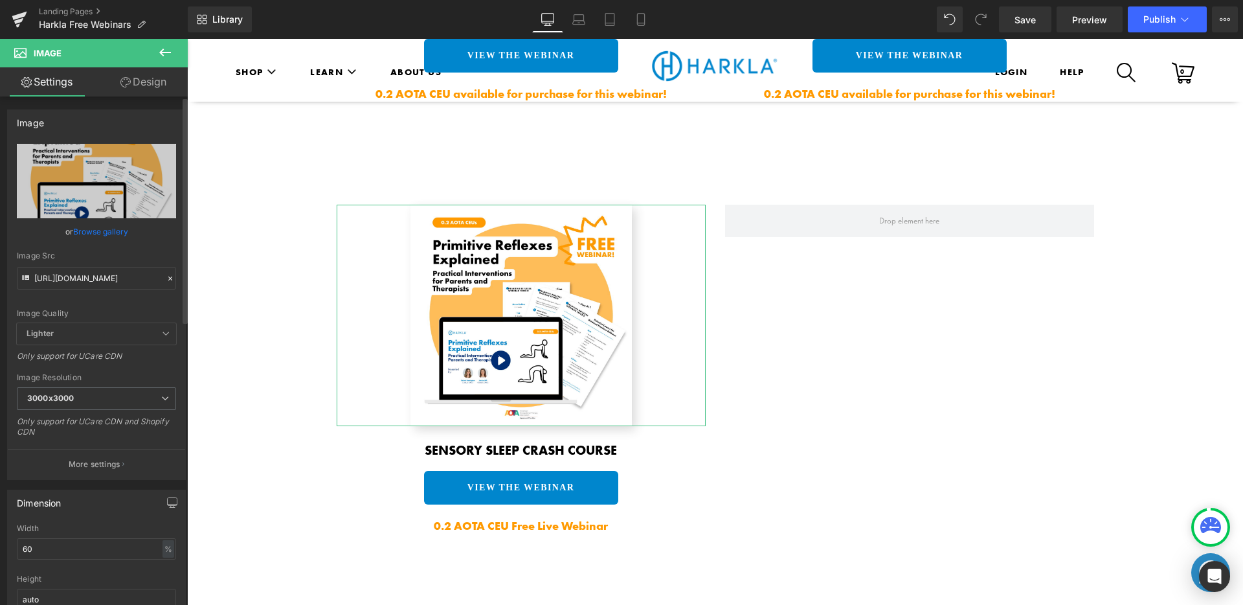
click at [106, 230] on link "Browse gallery" at bounding box center [100, 231] width 55 height 23
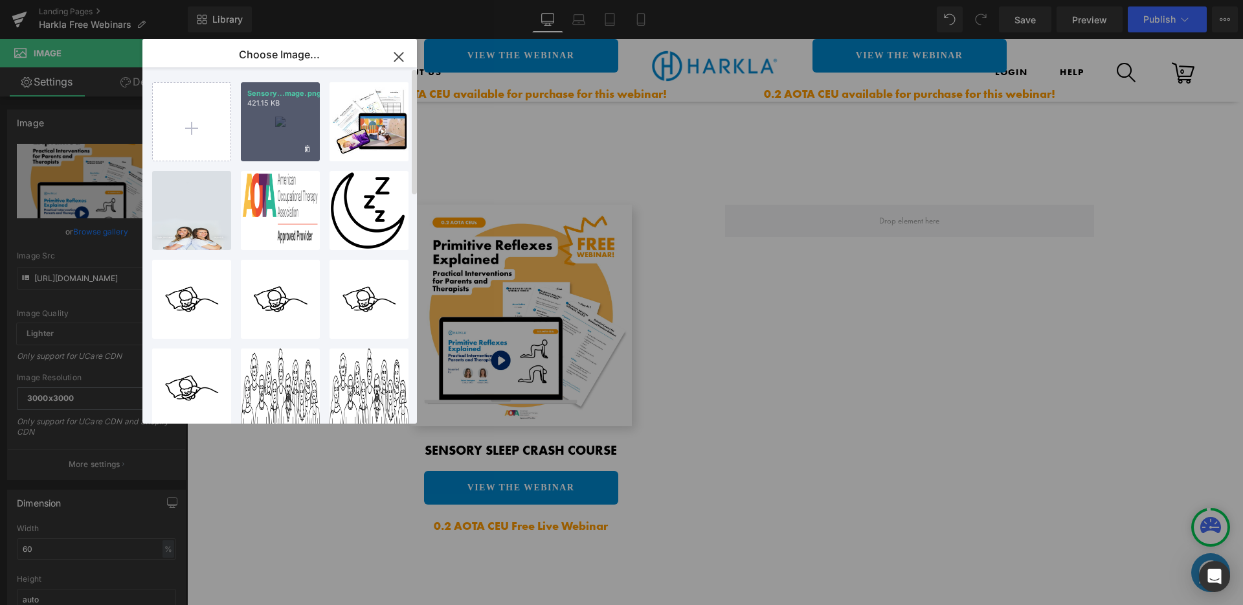
click at [296, 124] on div "Sensory...mage.png 421.15 KB" at bounding box center [280, 121] width 79 height 79
type input "[URL][DOMAIN_NAME]"
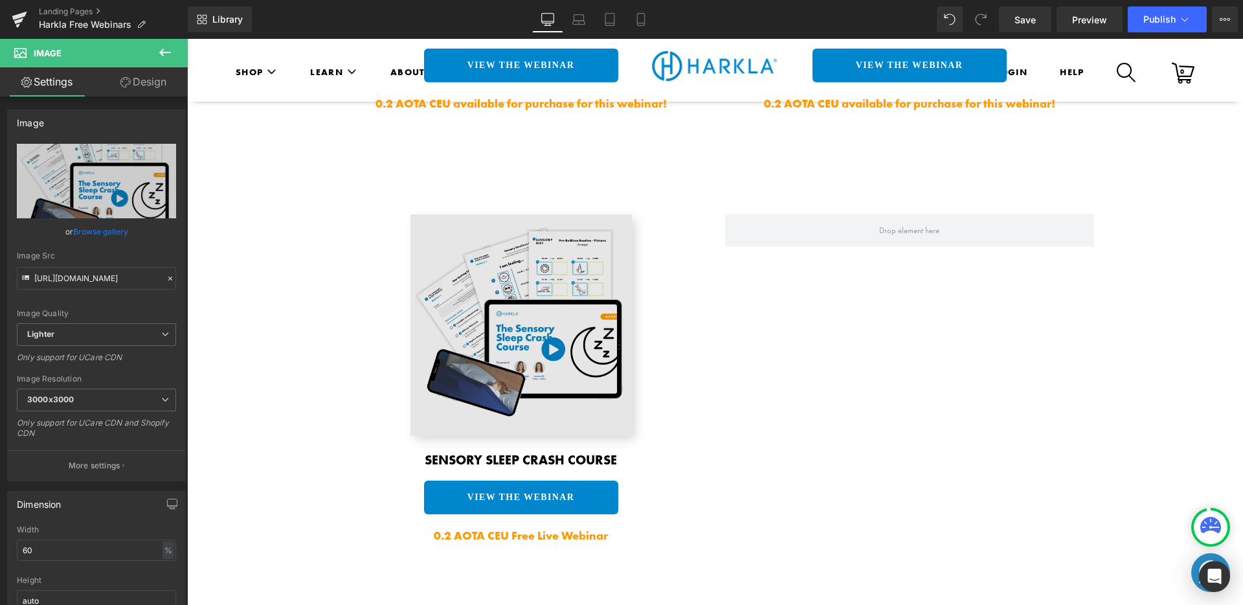
scroll to position [1993, 0]
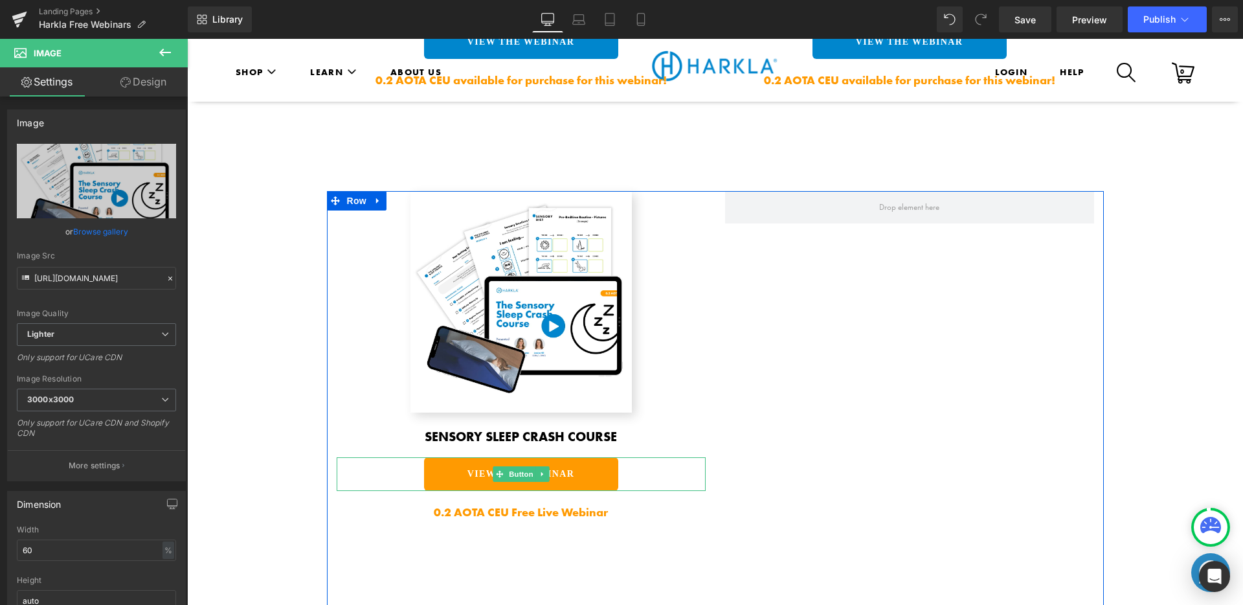
click at [590, 457] on link "VIEW THE WEBINAR" at bounding box center [521, 474] width 194 height 34
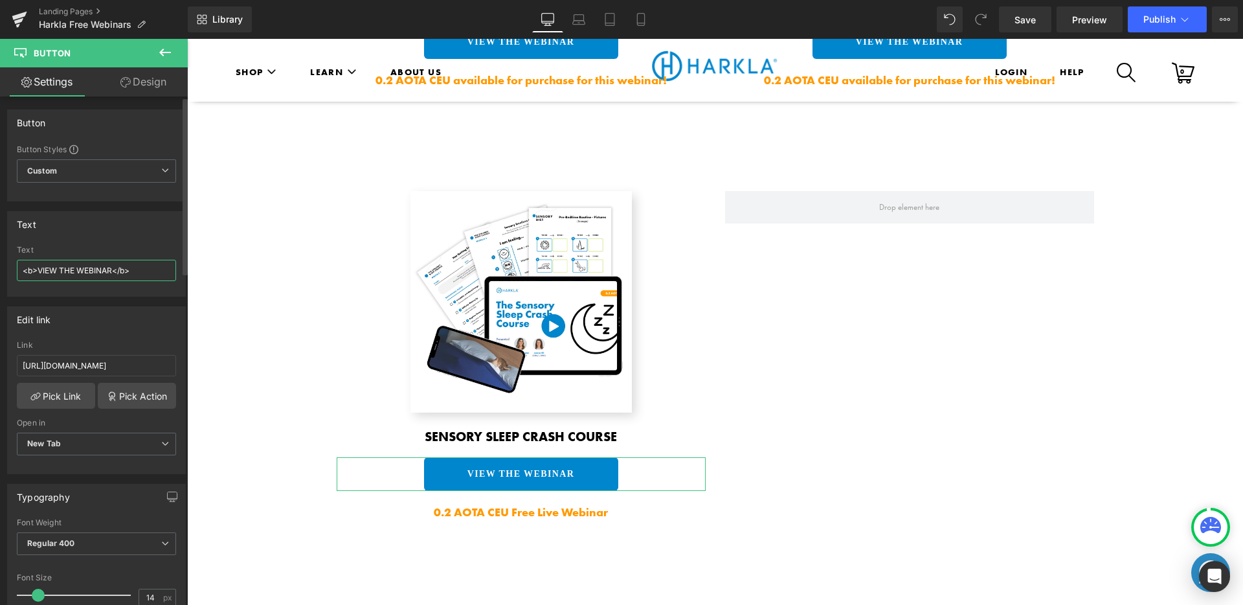
drag, startPoint x: 77, startPoint y: 267, endPoint x: 38, endPoint y: 268, distance: 38.8
click at [38, 268] on input "<b>VIEW THE WEBINAR</b>" at bounding box center [96, 270] width 159 height 21
type input "<b>SIGN UP FOR WEBINAR</b>"
click at [62, 298] on div "Edit link [URL][DOMAIN_NAME] Link [URL][DOMAIN_NAME] Pick Link Pick Action Curr…" at bounding box center [97, 385] width 194 height 177
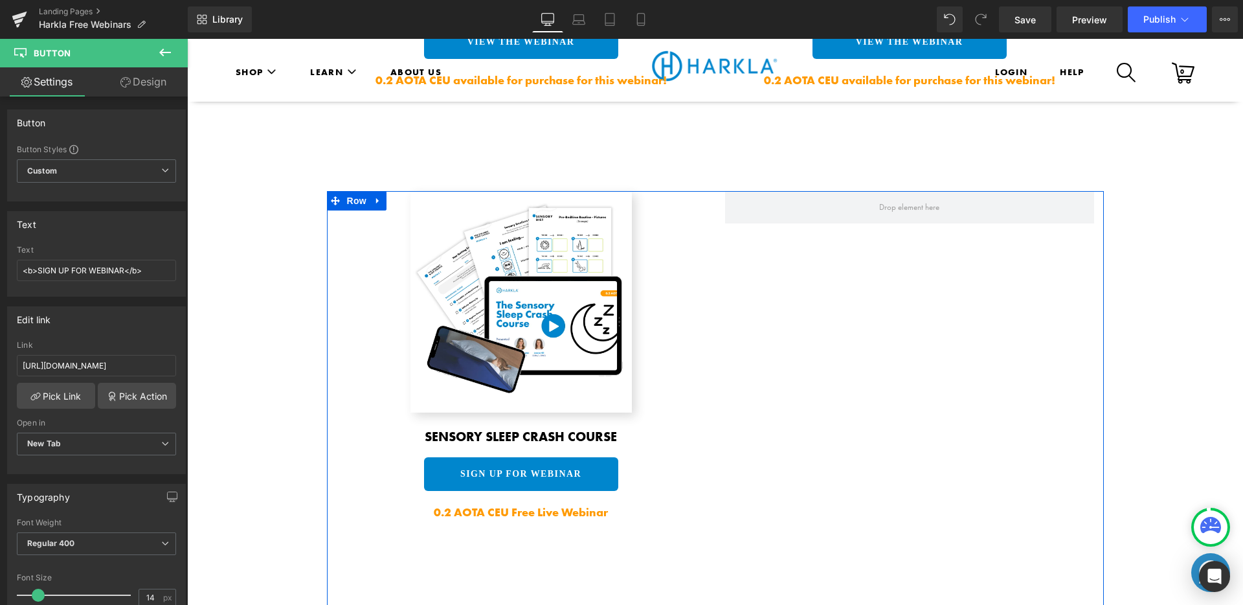
scroll to position [1970, 0]
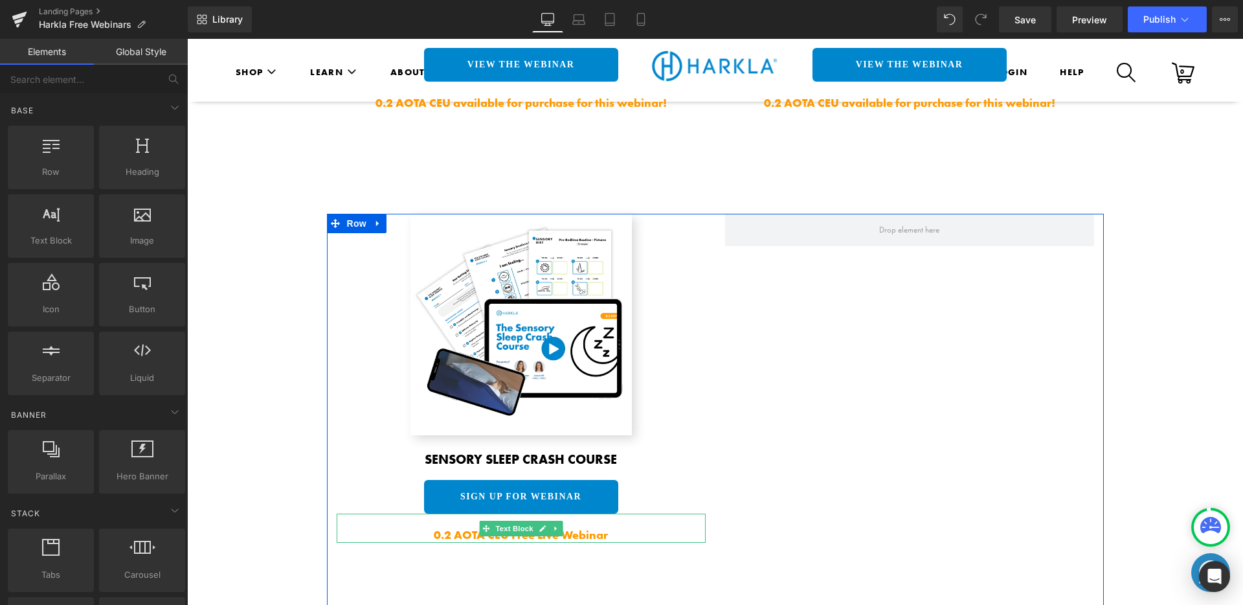
click at [588, 527] on strong "0.2 AOTA CEU Free Live Webinar" at bounding box center [521, 534] width 174 height 15
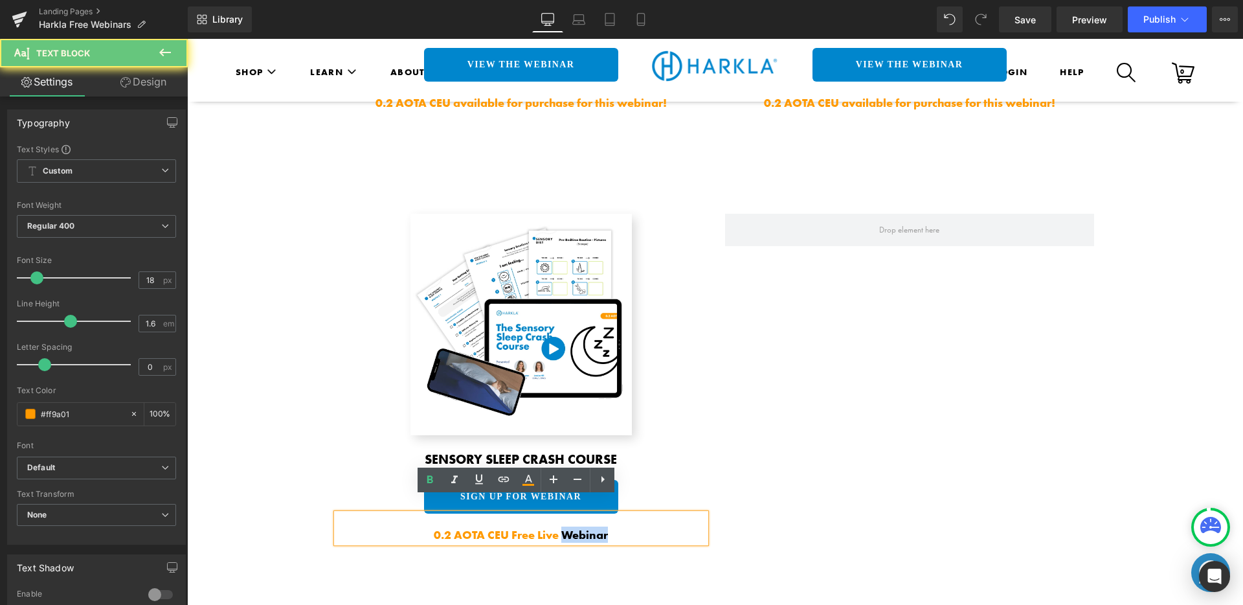
click at [588, 527] on strong "0.2 AOTA CEU Free Live Webinar" at bounding box center [521, 534] width 174 height 15
click at [621, 526] on p "0.2 AOTA CEU Free Live Webinar" at bounding box center [521, 534] width 369 height 16
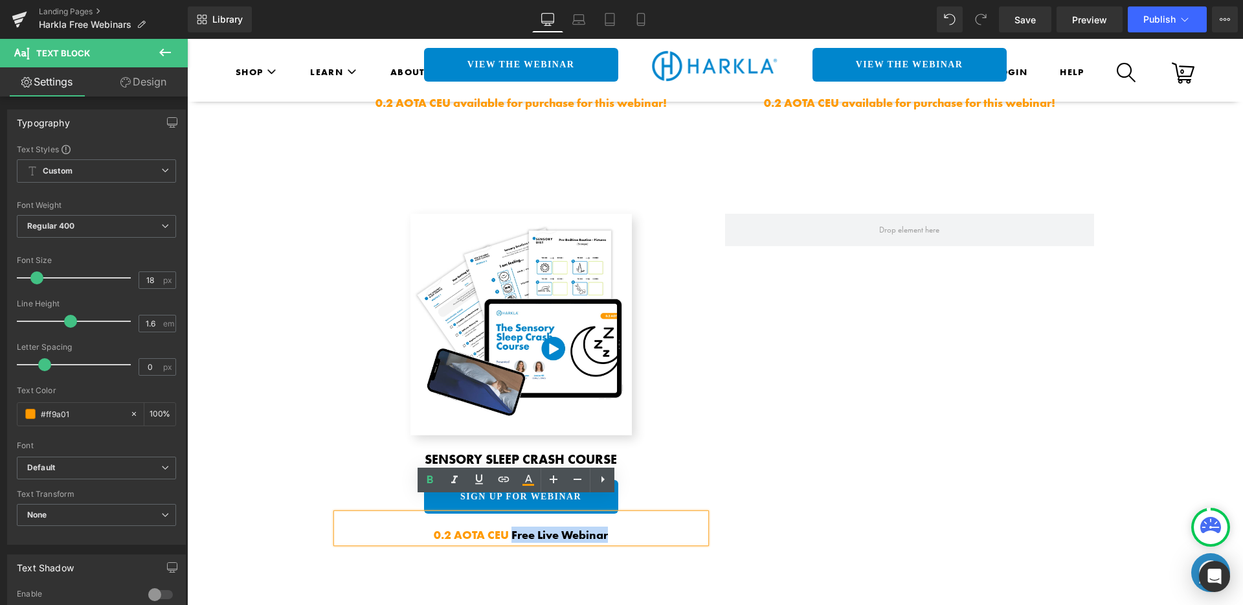
drag, startPoint x: 506, startPoint y: 519, endPoint x: 619, endPoint y: 520, distance: 113.3
click at [619, 526] on p "0.2 AOTA CEU Free Live Webinar" at bounding box center [521, 534] width 369 height 16
click at [601, 527] on strong "0.2 AOTA CEU Free Live Webinar" at bounding box center [521, 534] width 174 height 15
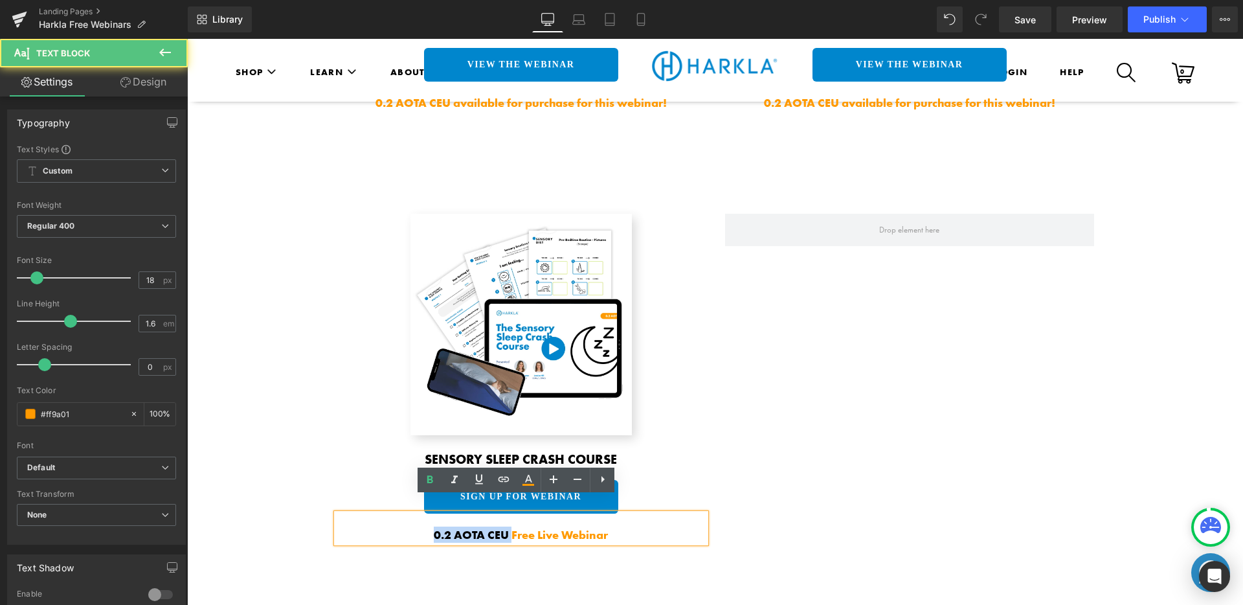
drag, startPoint x: 506, startPoint y: 516, endPoint x: 416, endPoint y: 515, distance: 90.6
click at [416, 526] on p "0.2 AOTA CEU Free Live Webinar" at bounding box center [521, 534] width 369 height 16
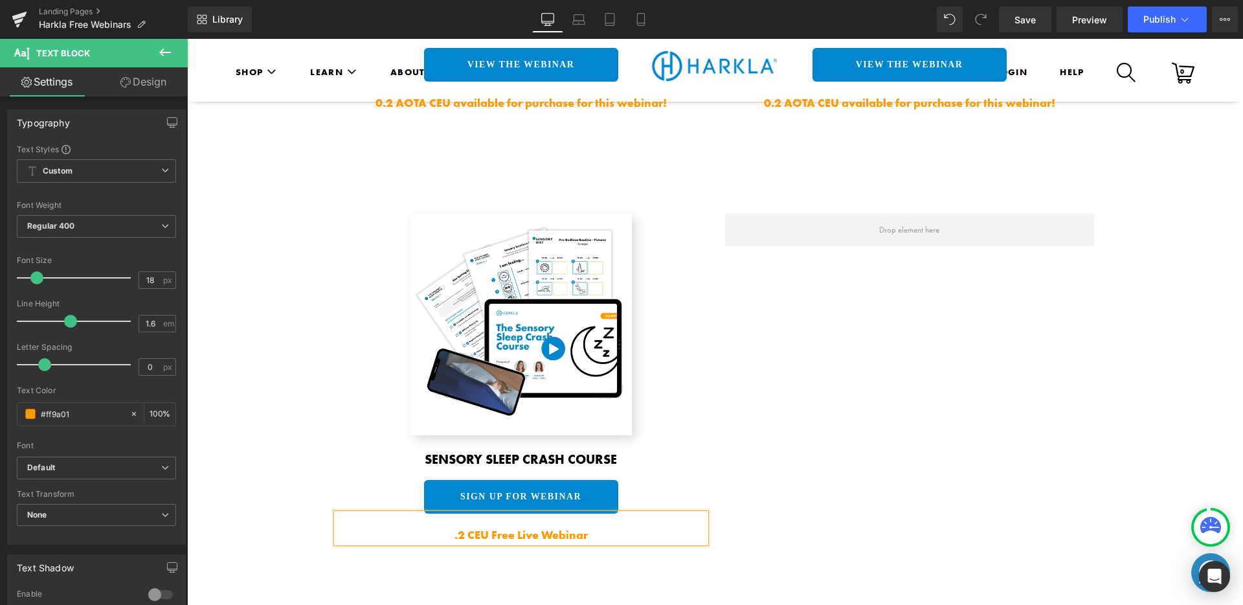
click at [616, 526] on p ".2 CEU Free Live Webinar" at bounding box center [521, 534] width 369 height 16
click at [863, 515] on div "Image Sensory Sleep Crash Course Heading SIGN UP FOR WEBINAR Button .2 CEU Free…" at bounding box center [715, 430] width 777 height 432
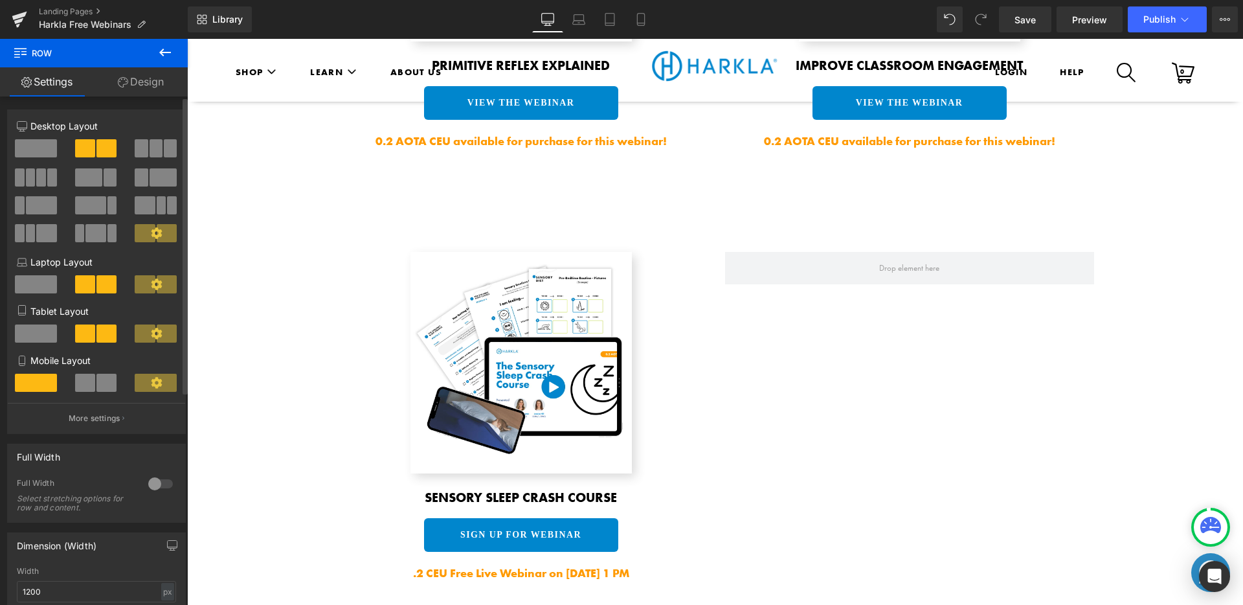
scroll to position [1956, 0]
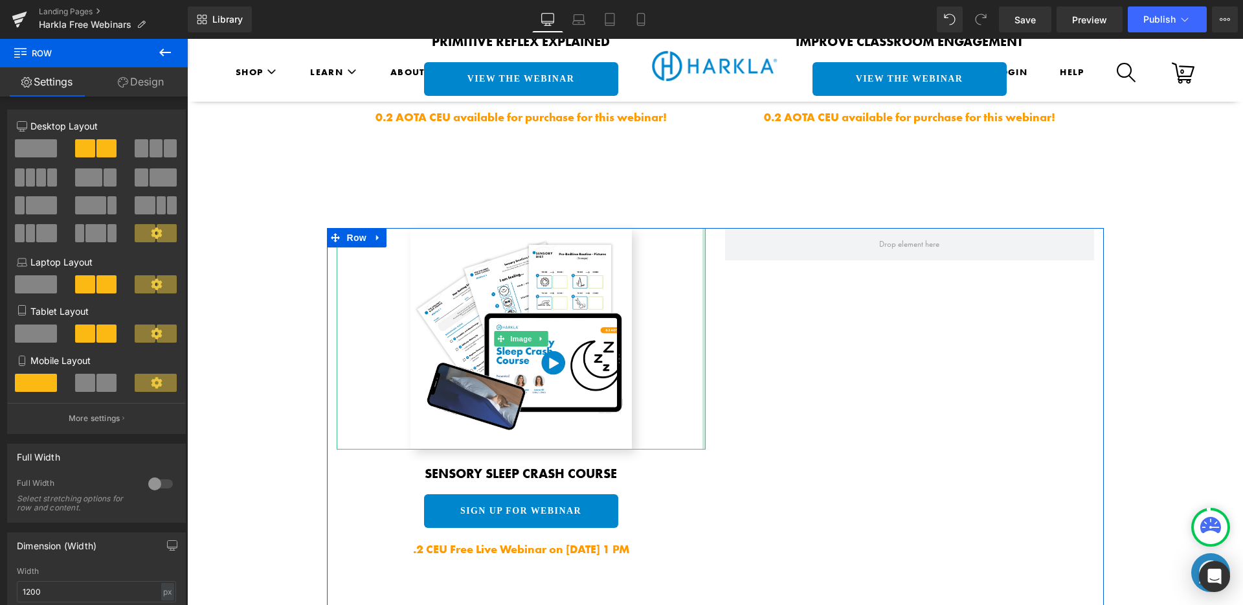
click at [698, 384] on div "Image" at bounding box center [521, 338] width 369 height 221
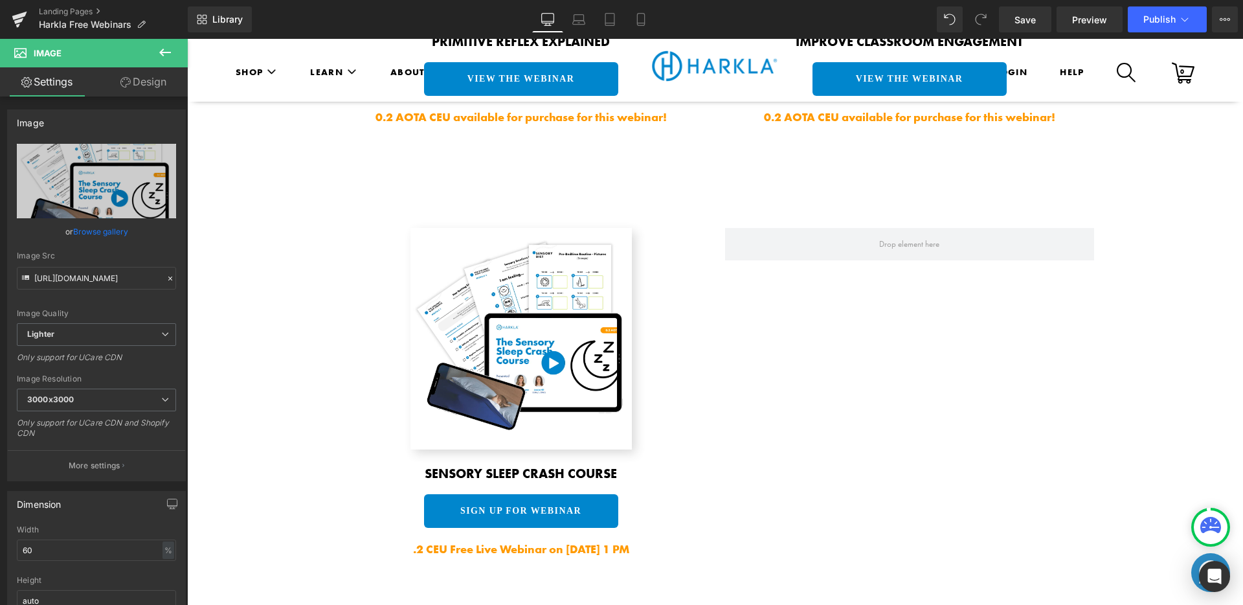
click at [693, 185] on div "Image Primitive Reflex Explained Heading VIEW THE WEBINAR Button 0.2 AOTA CEU a…" at bounding box center [715, 12] width 777 height 432
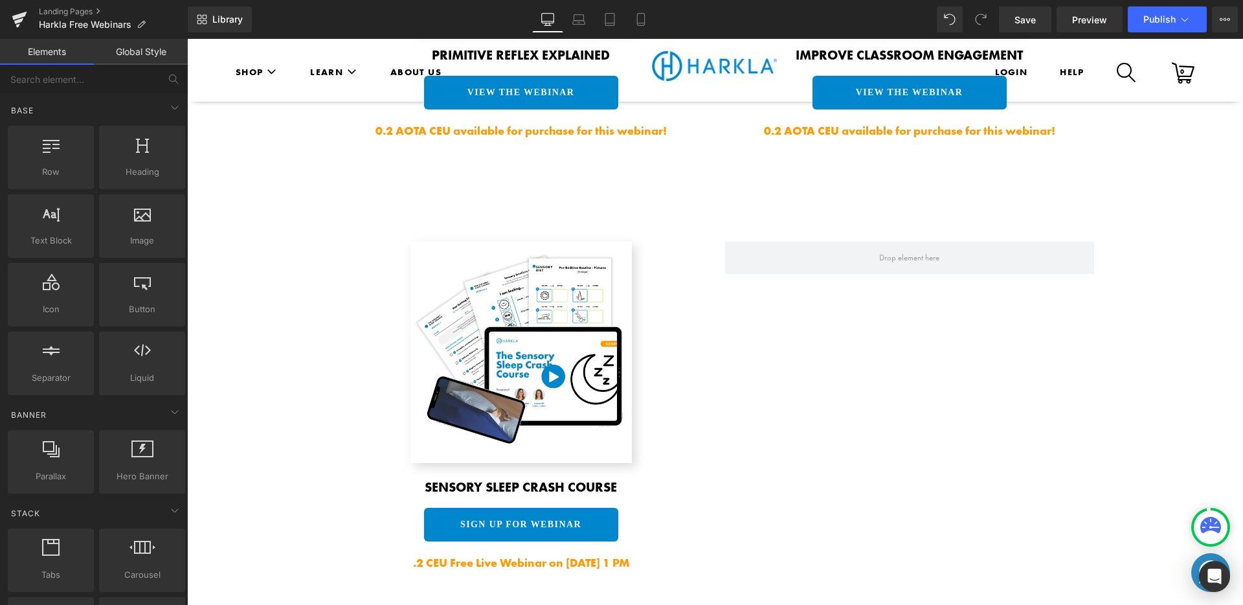
scroll to position [2003, 0]
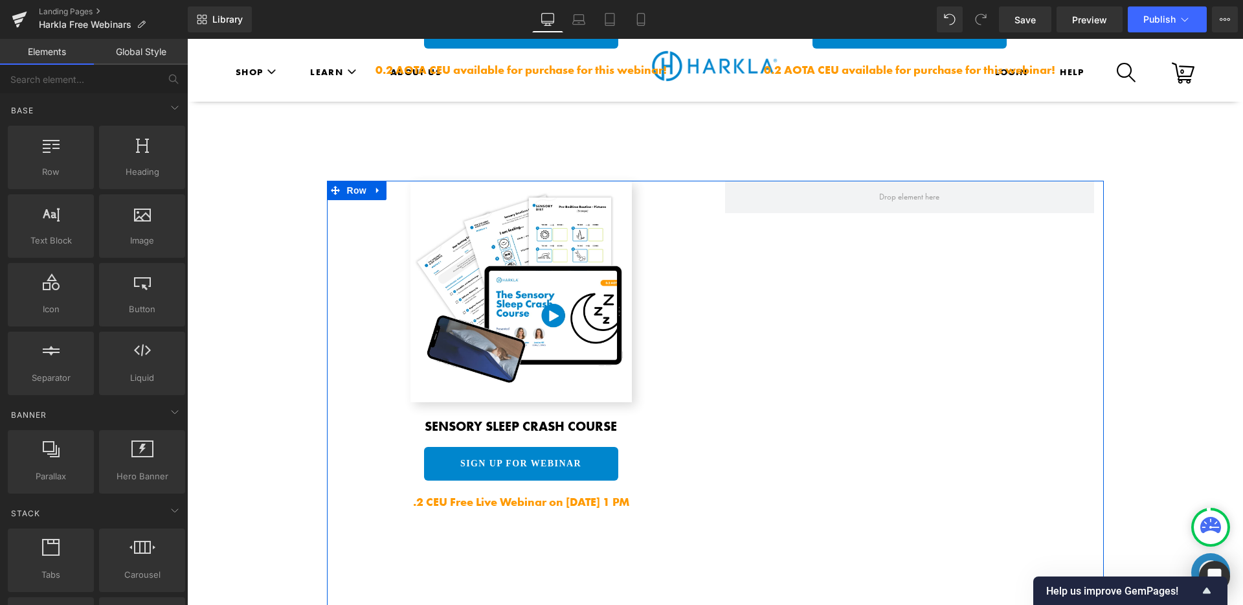
click at [776, 238] on div "Image Sensory Sleep Crash Course Heading SIGN UP FOR WEBINAR Button .2 CEU Free…" at bounding box center [715, 397] width 777 height 432
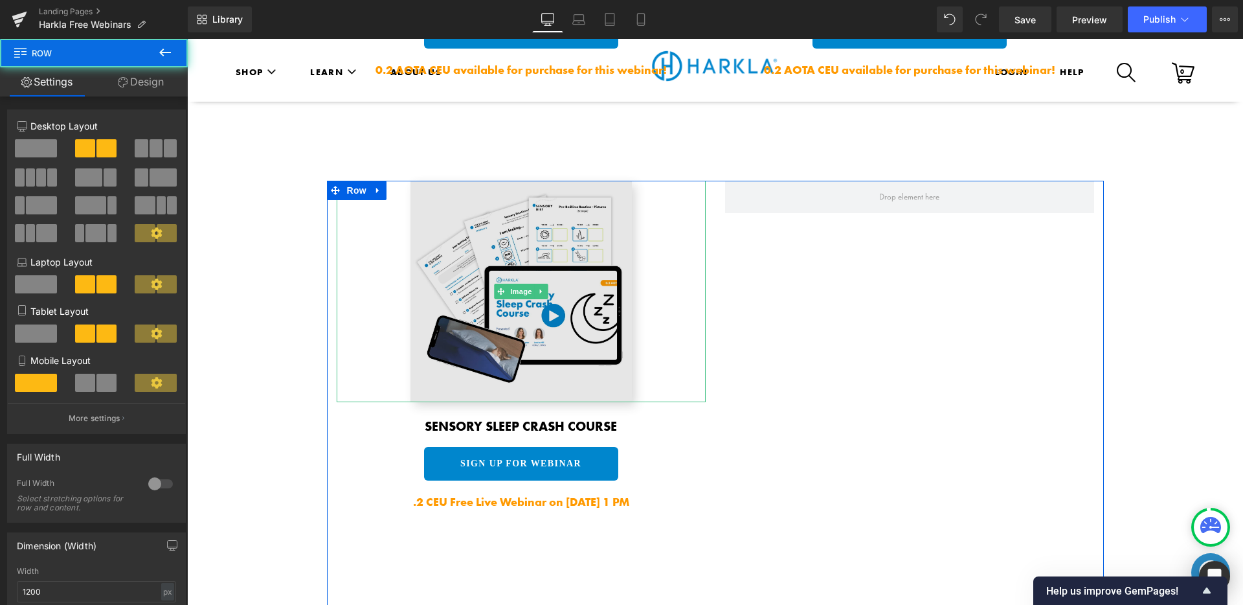
click at [451, 262] on img at bounding box center [520, 291] width 221 height 221
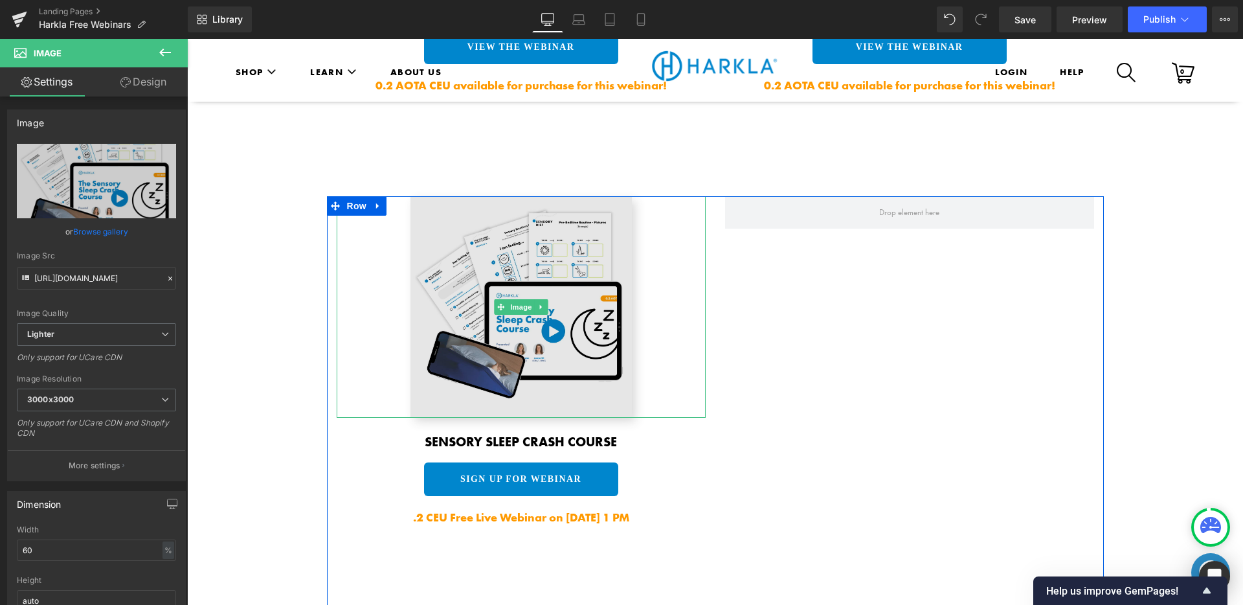
scroll to position [1986, 0]
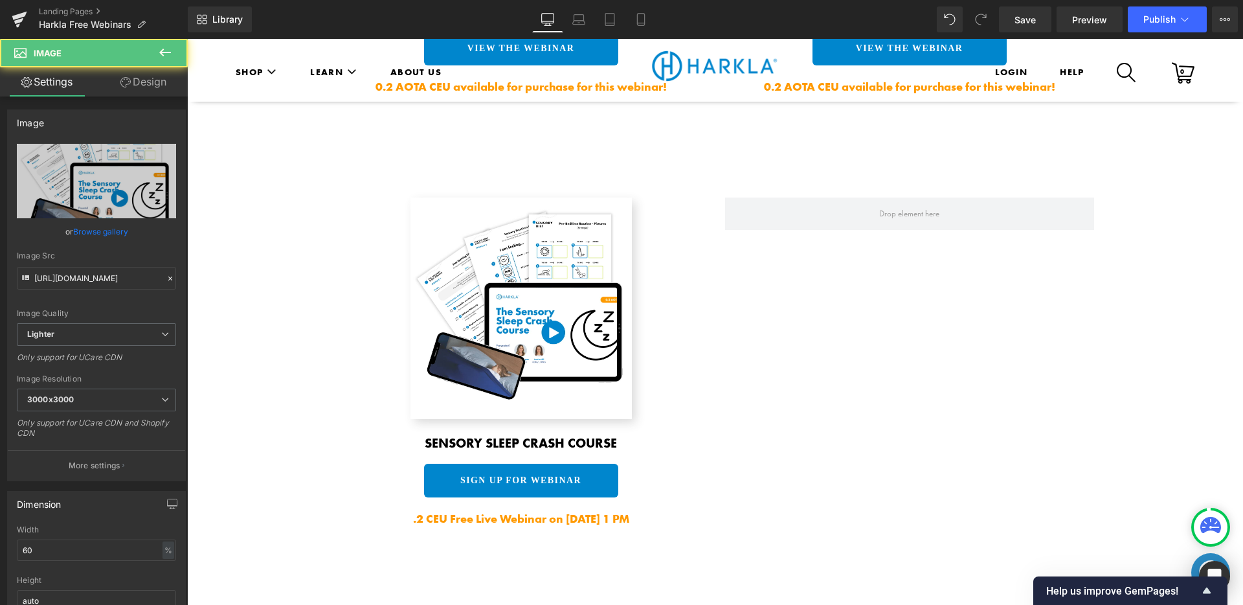
click at [658, 341] on div at bounding box center [521, 307] width 369 height 221
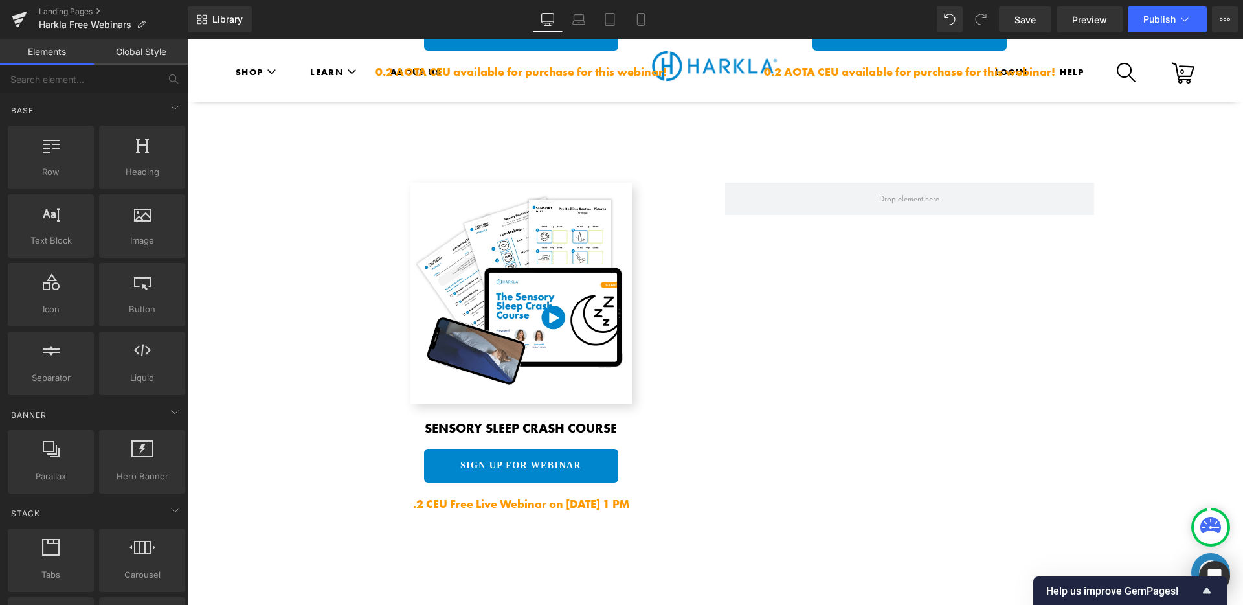
scroll to position [2002, 0]
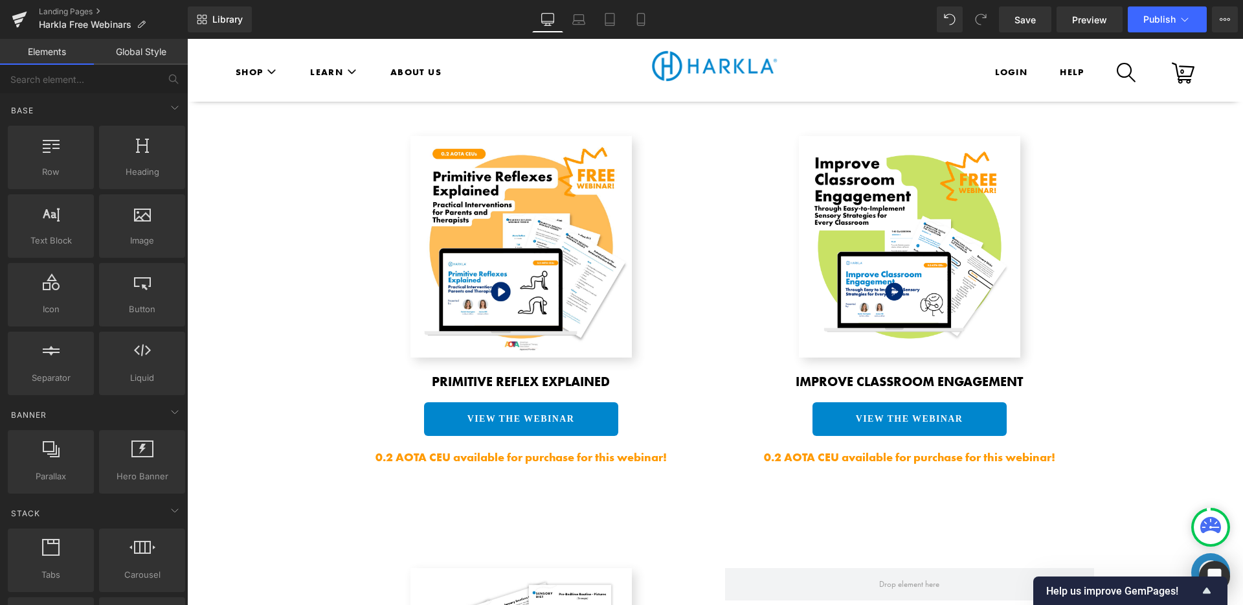
scroll to position [1637, 0]
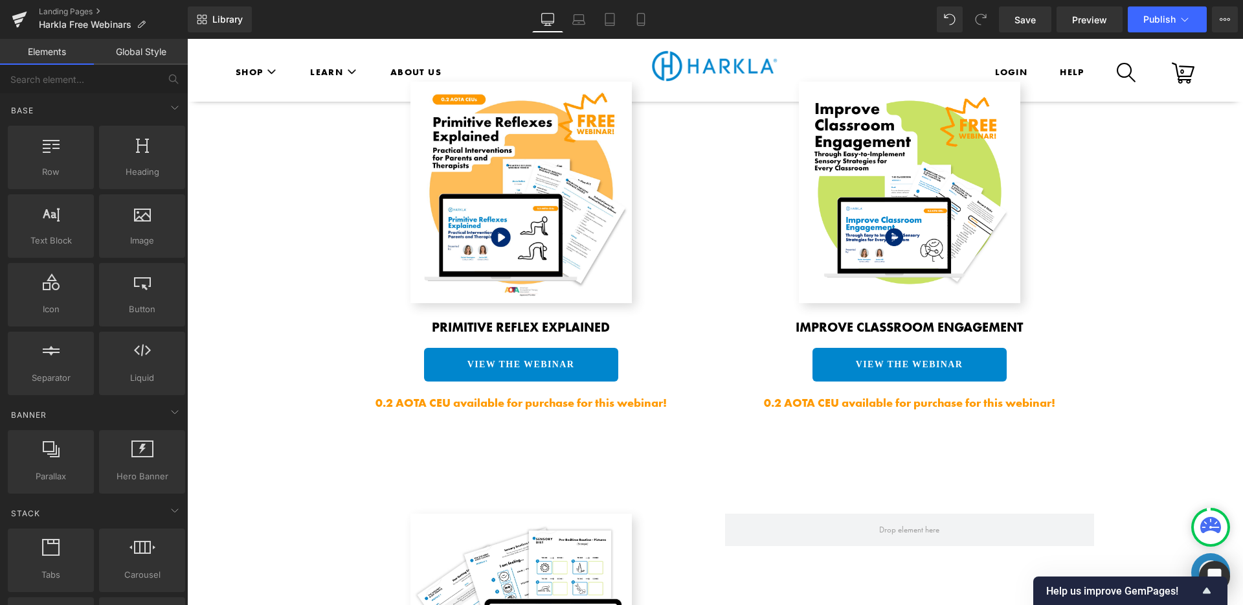
scroll to position [1661, 0]
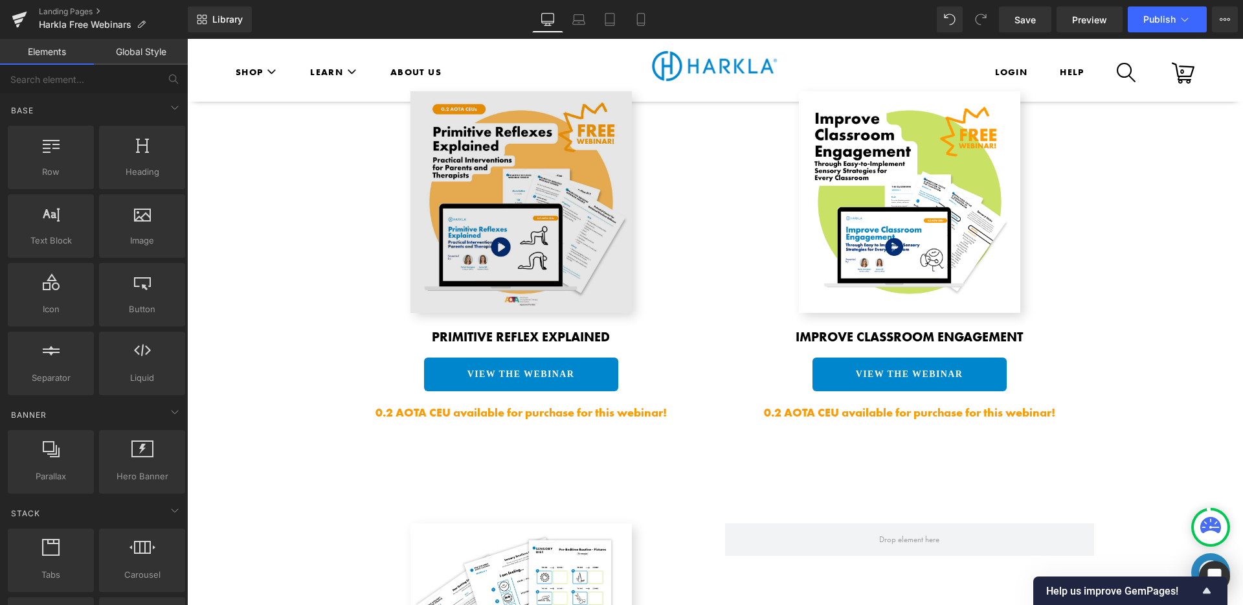
click at [496, 163] on img at bounding box center [520, 201] width 221 height 221
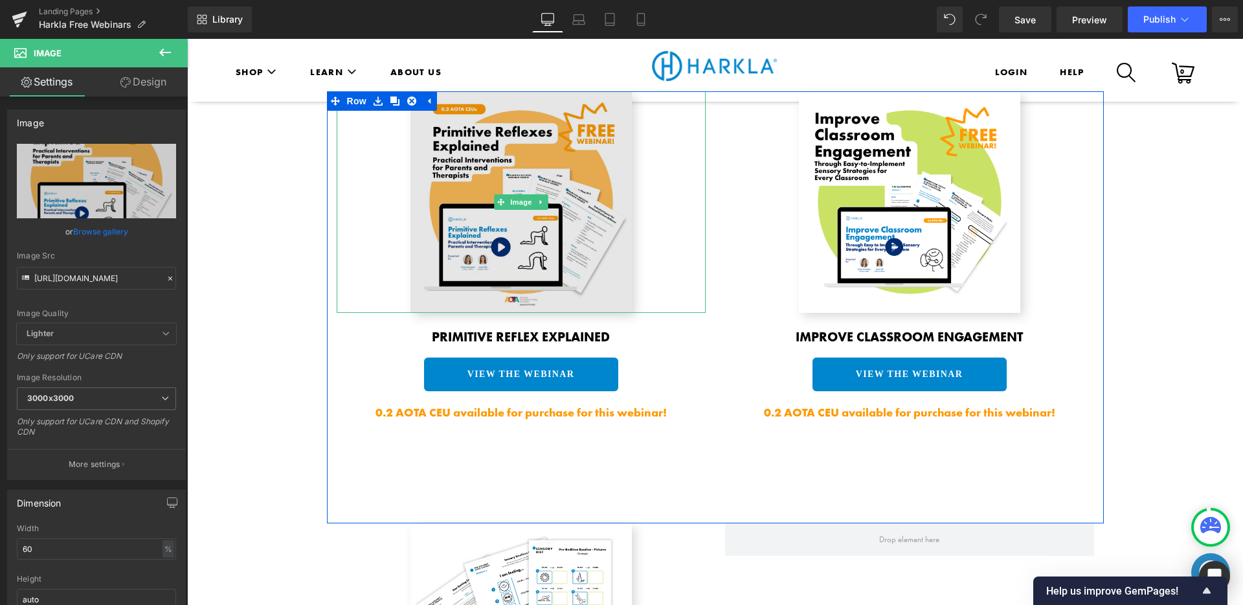
click at [469, 252] on img at bounding box center [520, 201] width 221 height 221
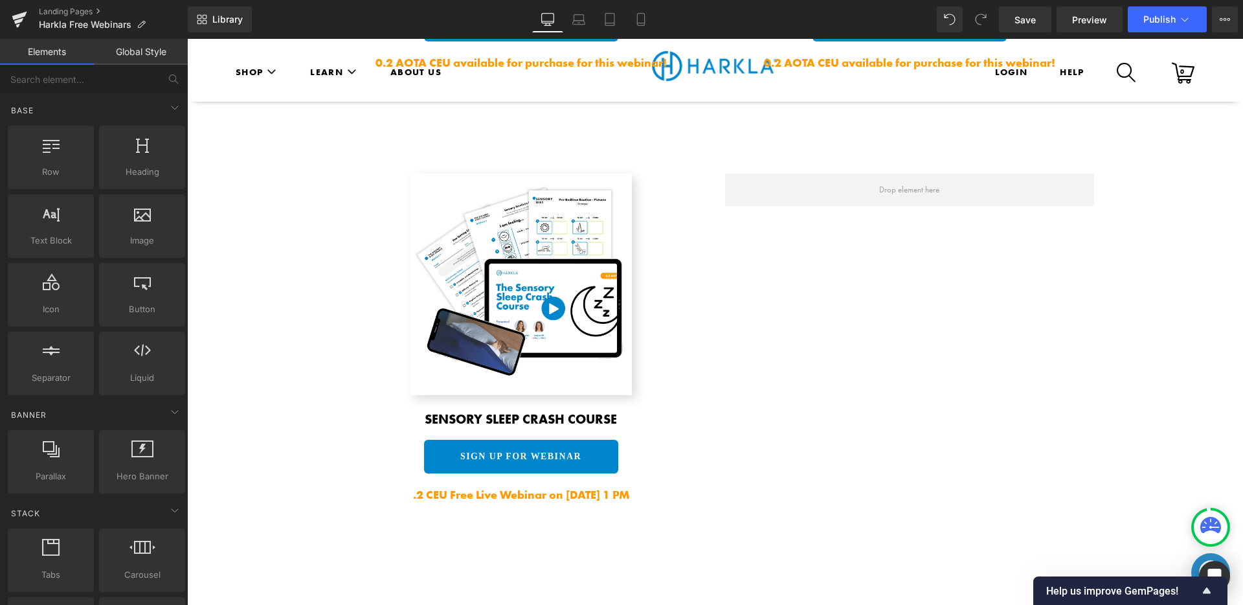
scroll to position [2000, 0]
